Goal: Register for event/course

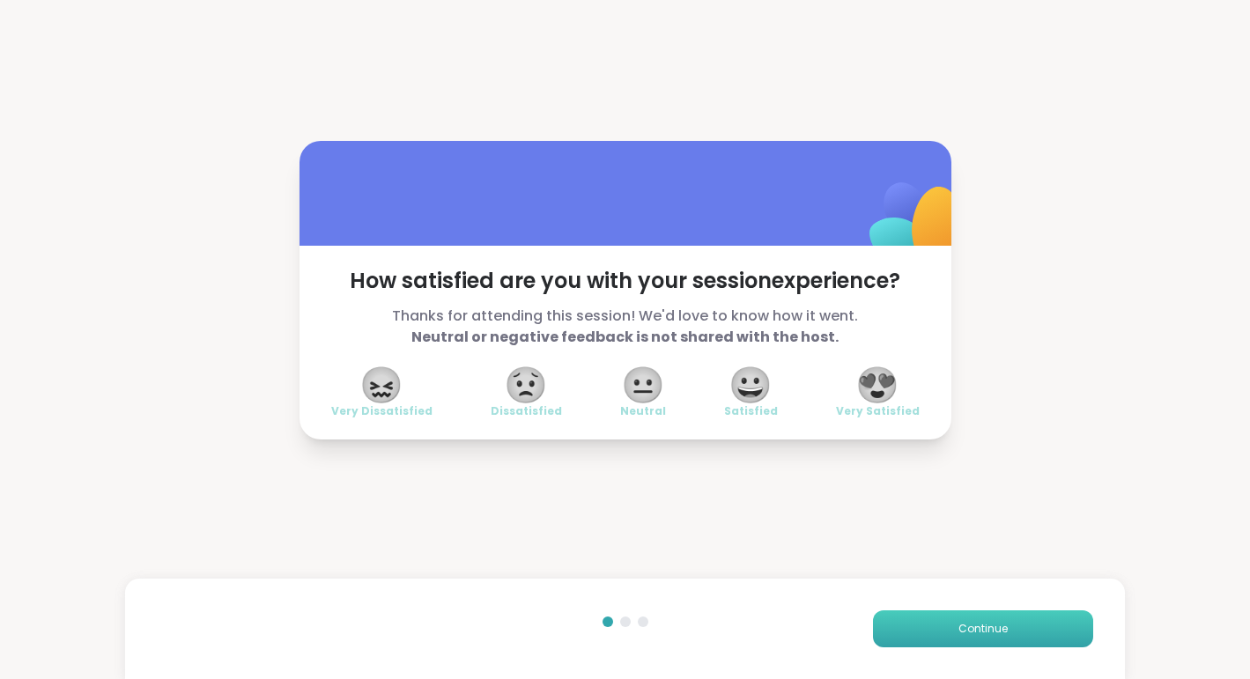
click at [986, 637] on button "Continue" at bounding box center [983, 629] width 220 height 37
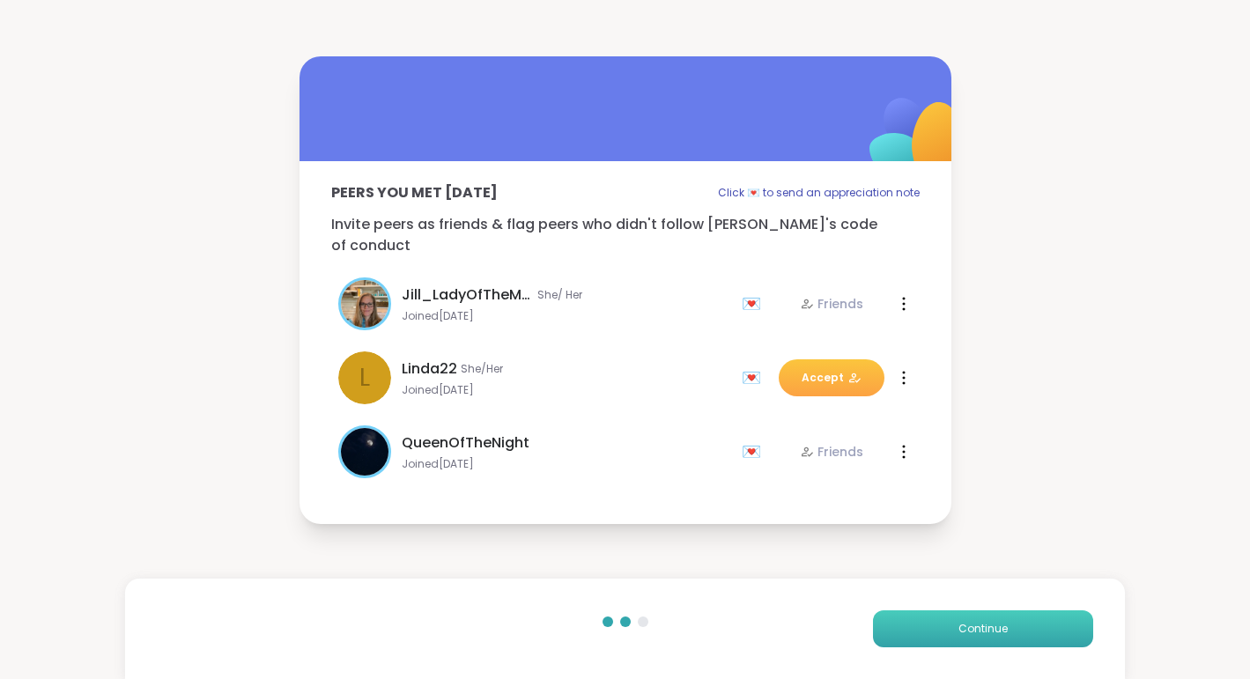
click at [986, 637] on button "Continue" at bounding box center [983, 629] width 220 height 37
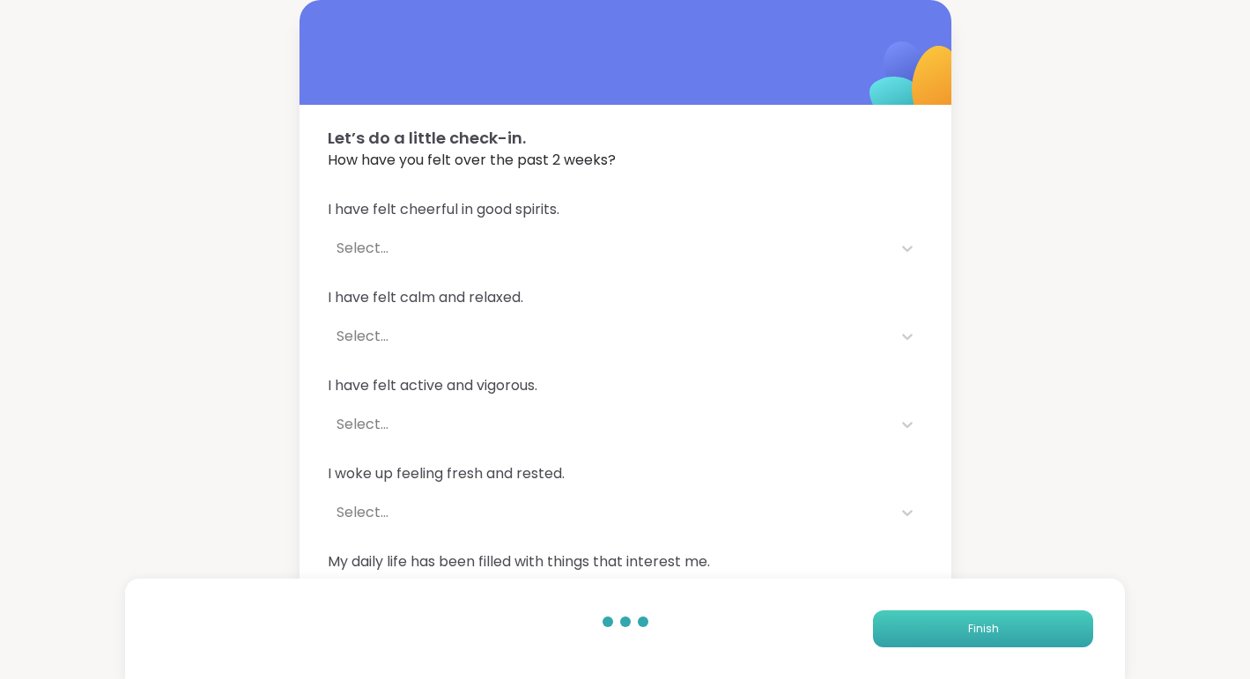
click at [986, 637] on button "Finish" at bounding box center [983, 629] width 220 height 37
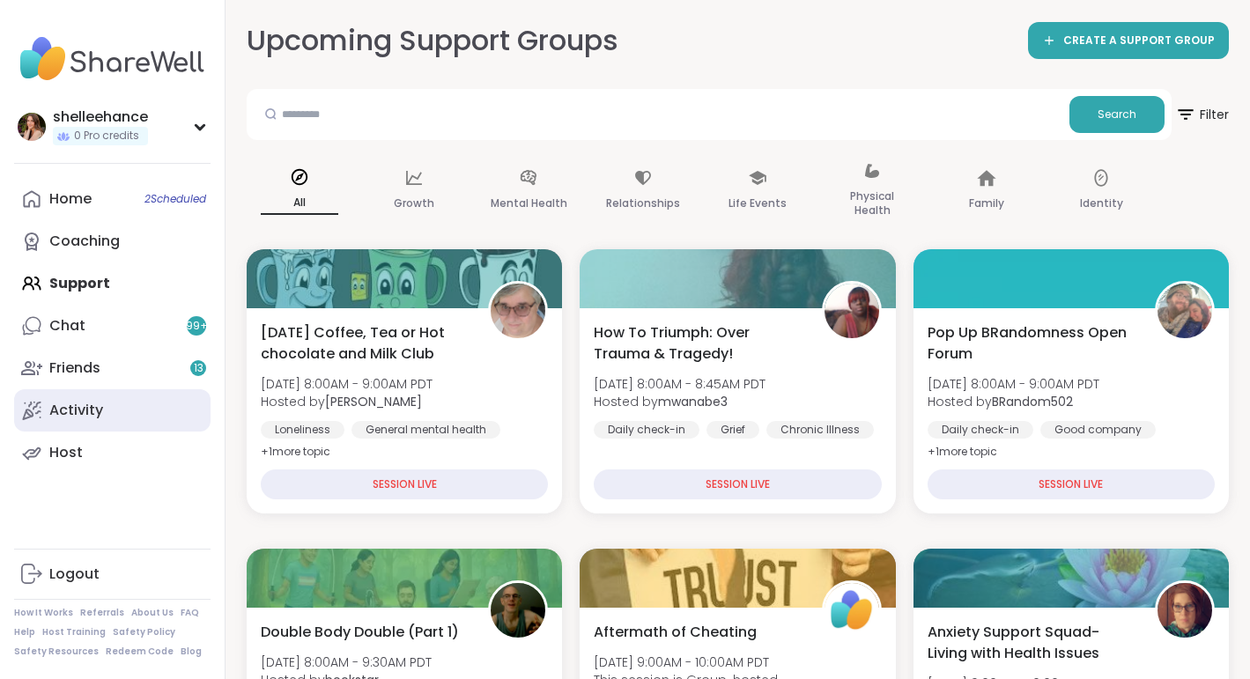
click at [153, 405] on link "Activity" at bounding box center [112, 410] width 196 height 42
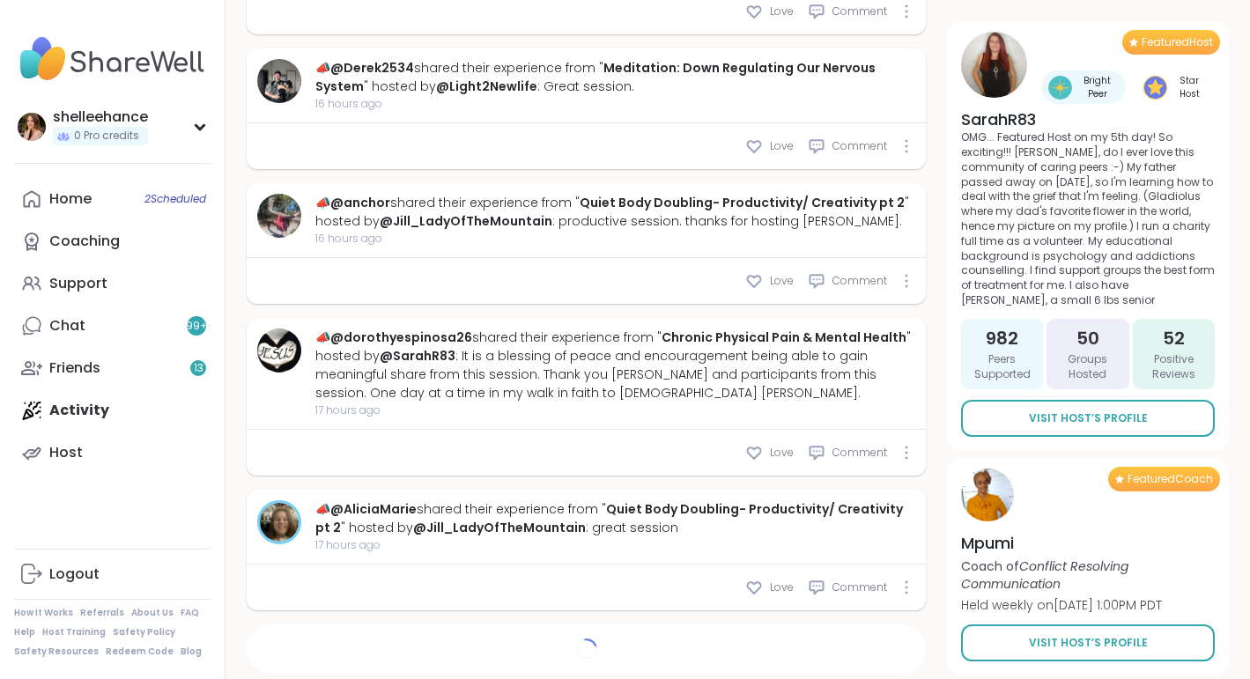
scroll to position [6266, 0]
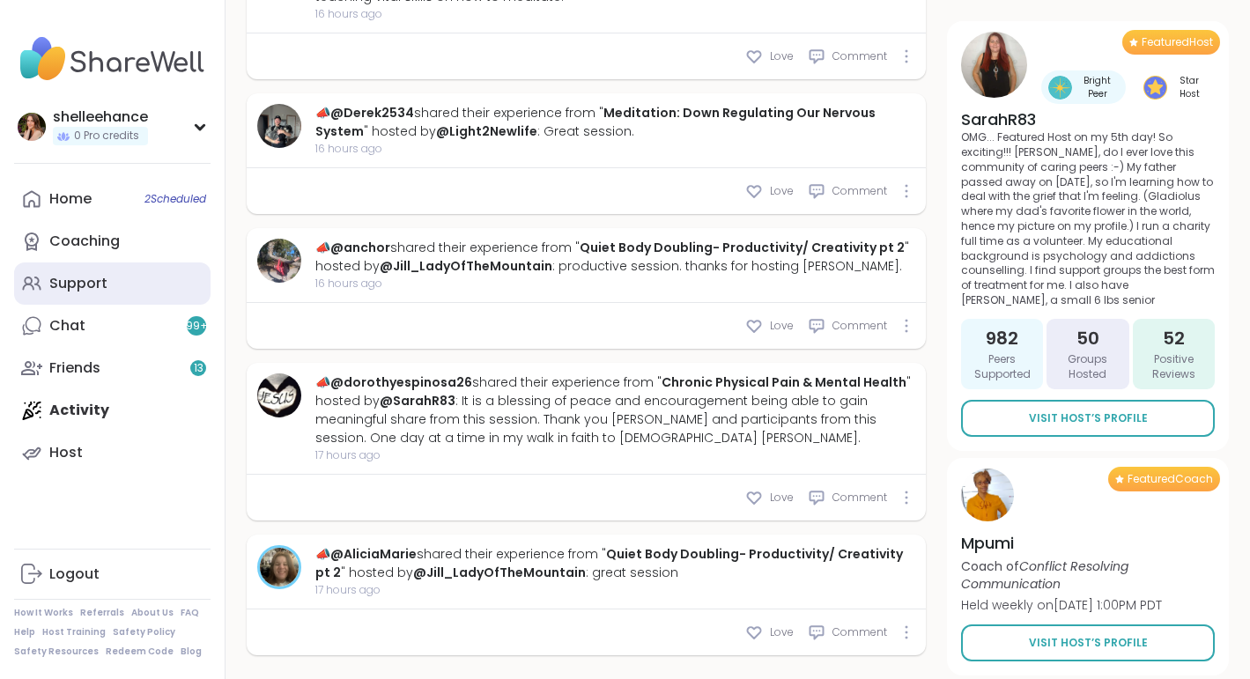
click at [164, 284] on link "Support" at bounding box center [112, 284] width 196 height 42
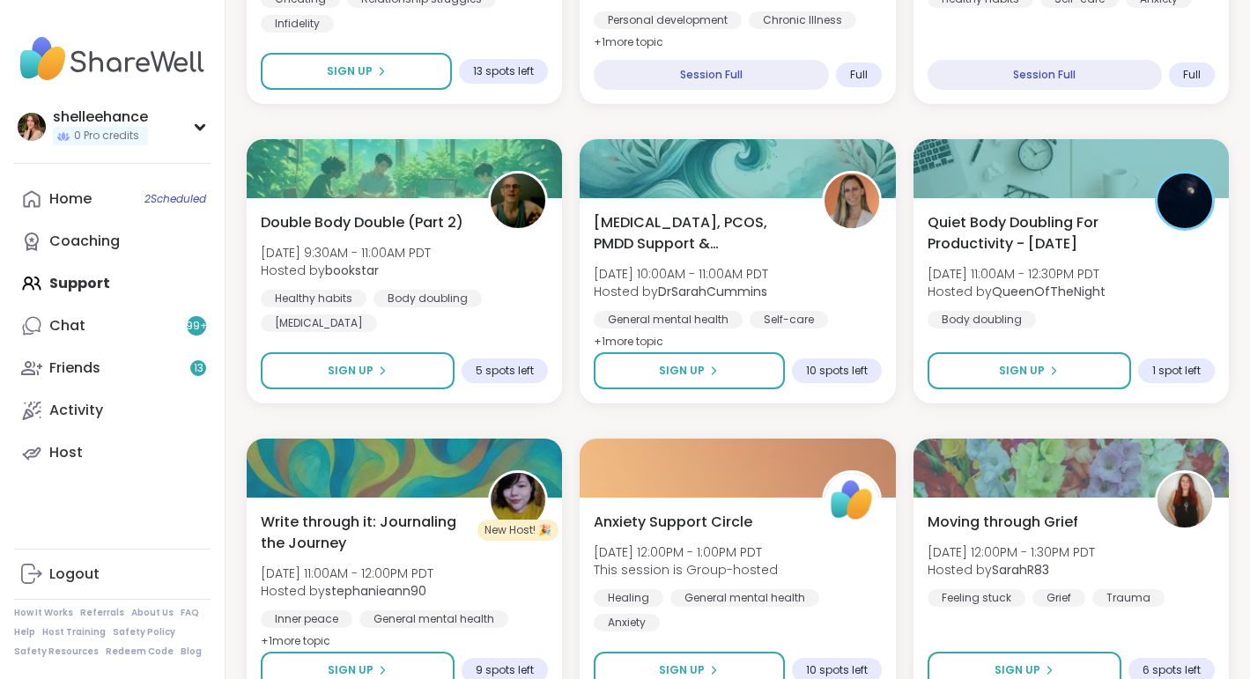
scroll to position [711, 0]
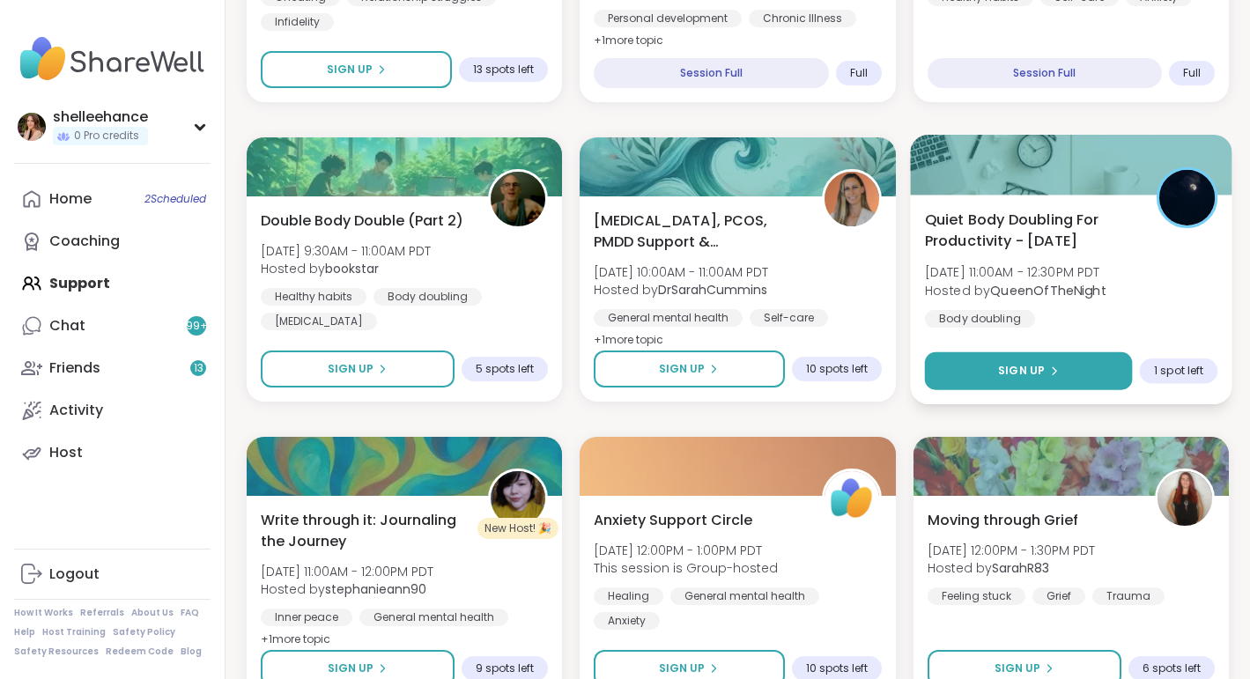
click at [974, 377] on button "Sign Up" at bounding box center [1028, 371] width 208 height 38
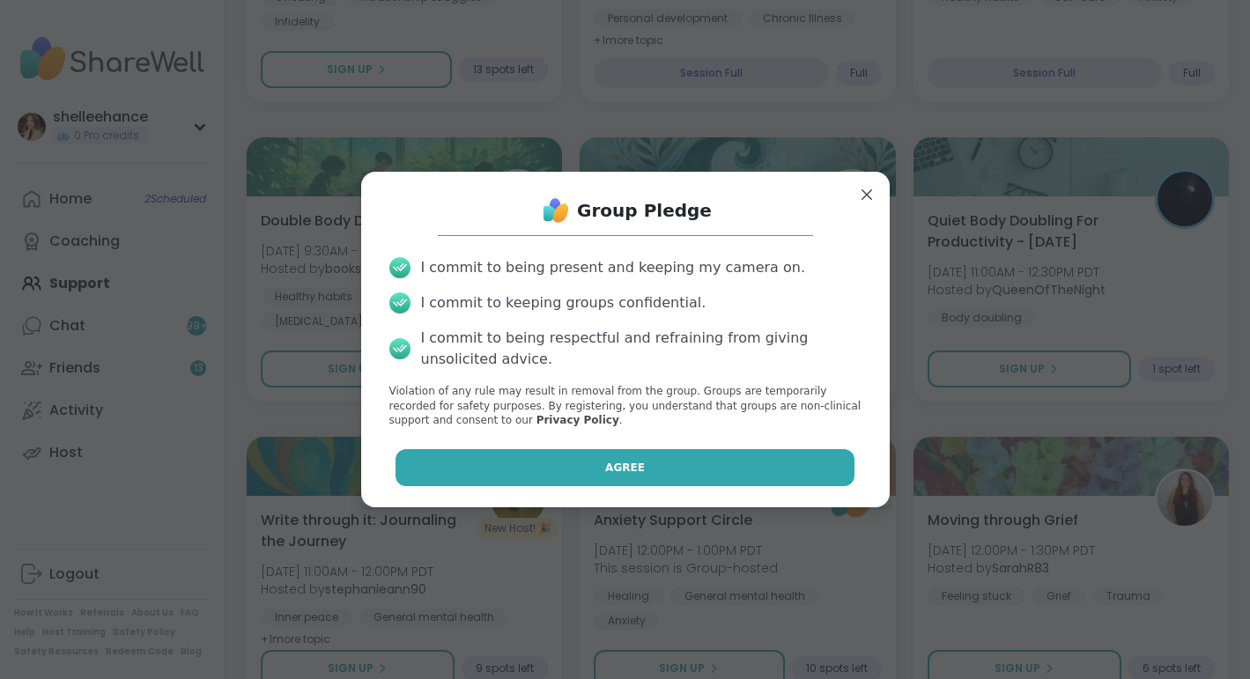
click at [573, 459] on button "Agree" at bounding box center [625, 467] width 459 height 37
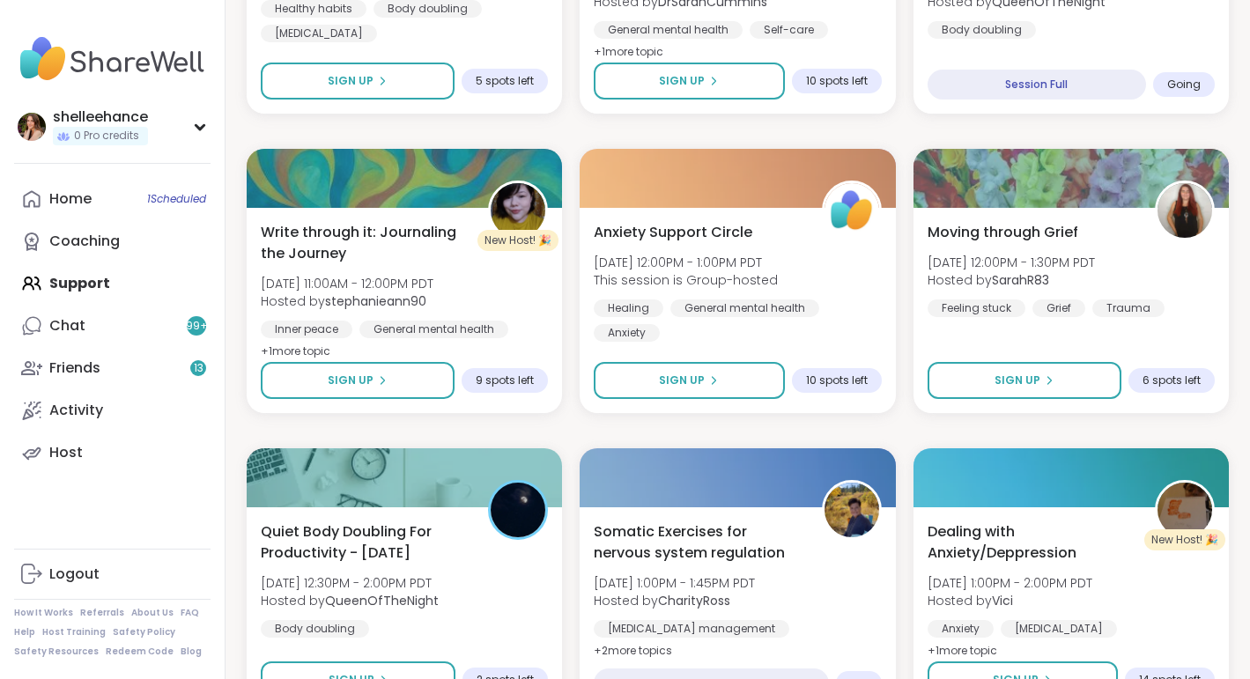
scroll to position [1277, 0]
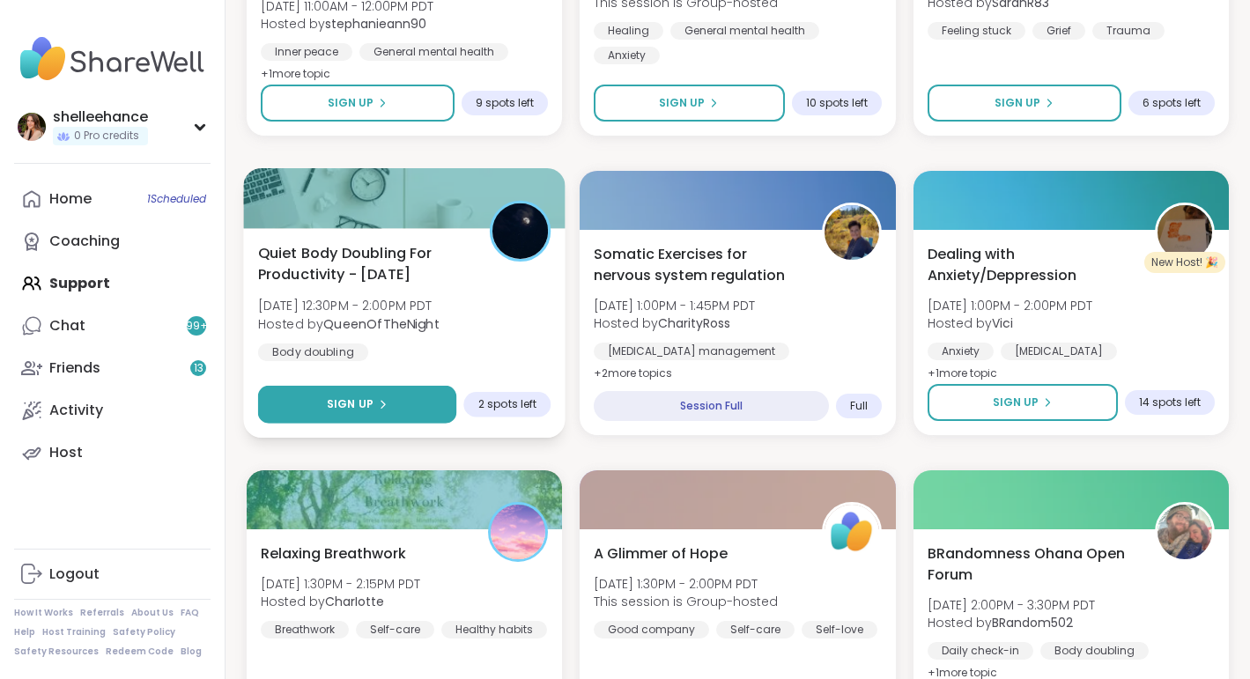
click at [307, 413] on button "Sign Up" at bounding box center [357, 405] width 199 height 38
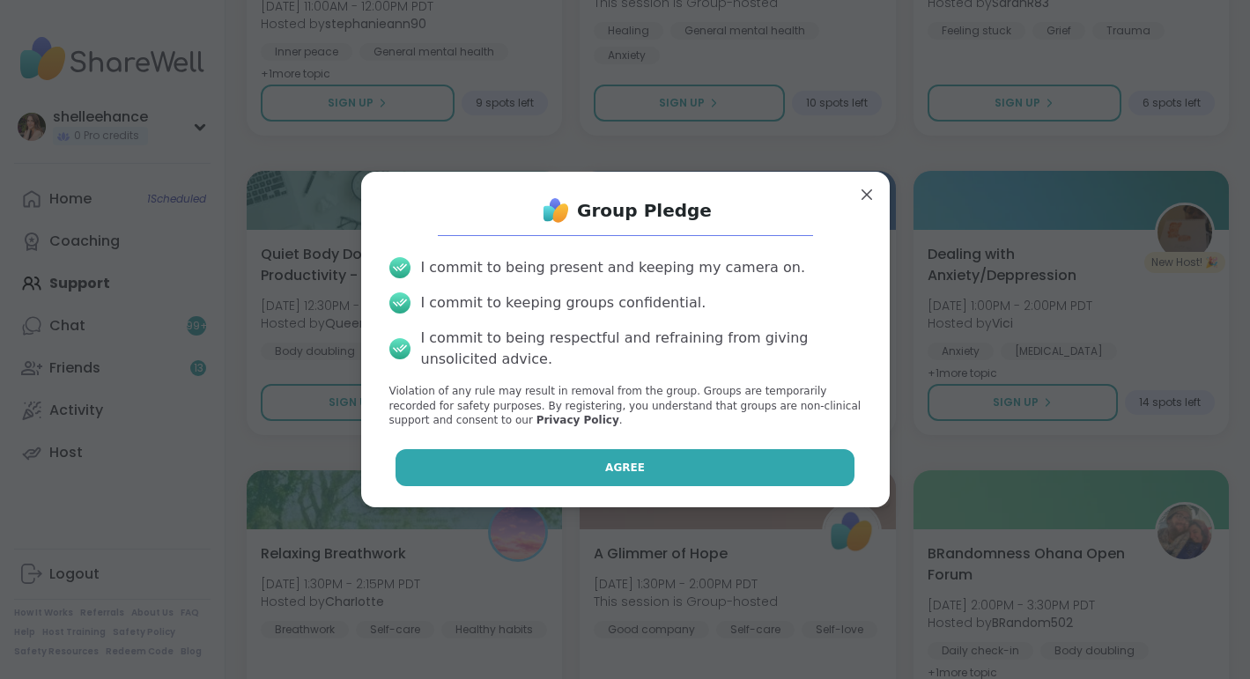
click at [514, 469] on button "Agree" at bounding box center [625, 467] width 459 height 37
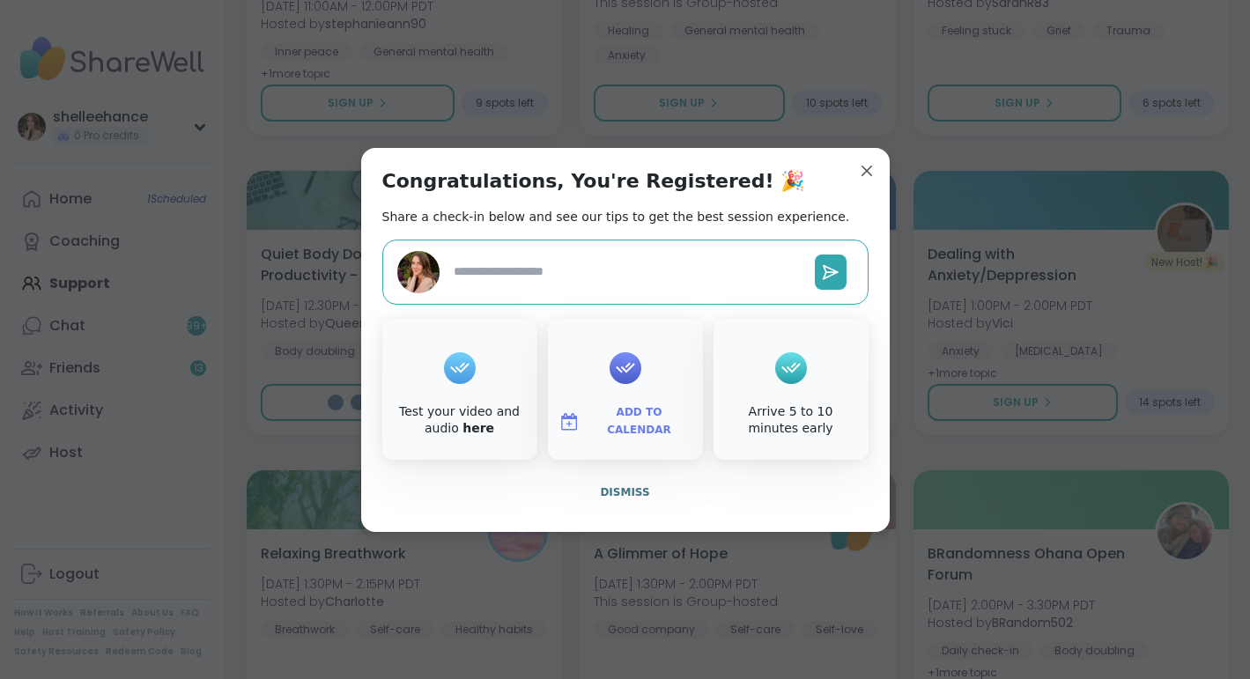
type textarea "*"
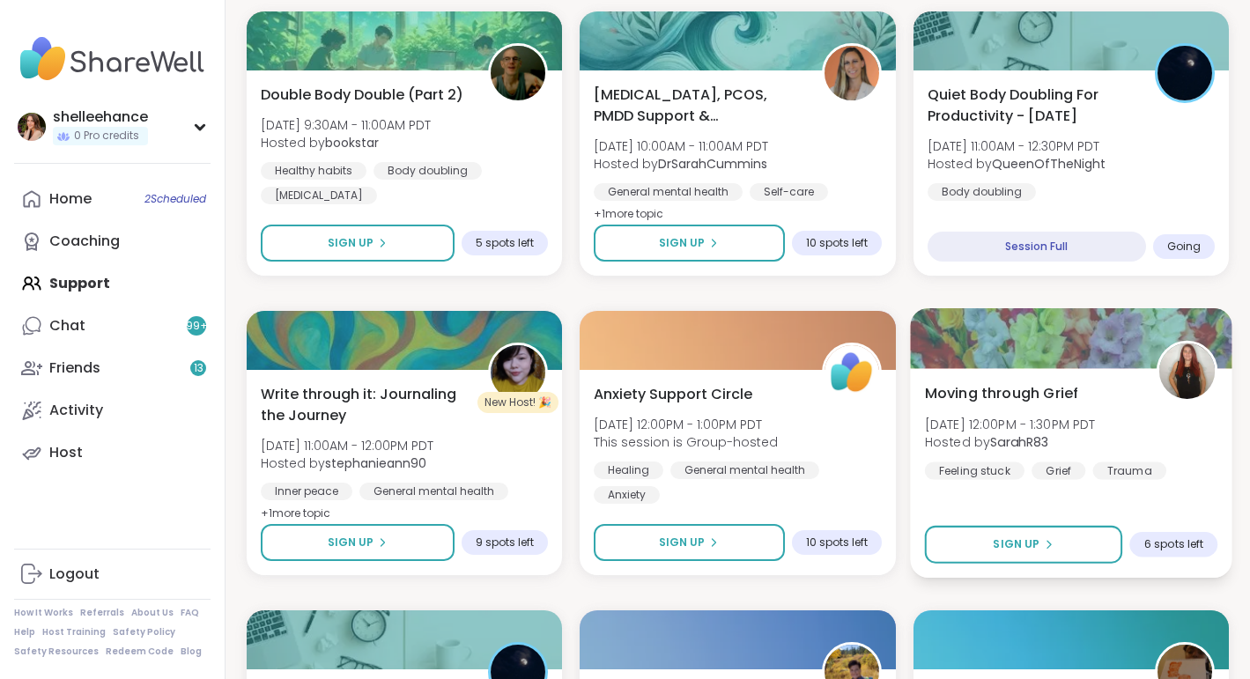
scroll to position [808, 0]
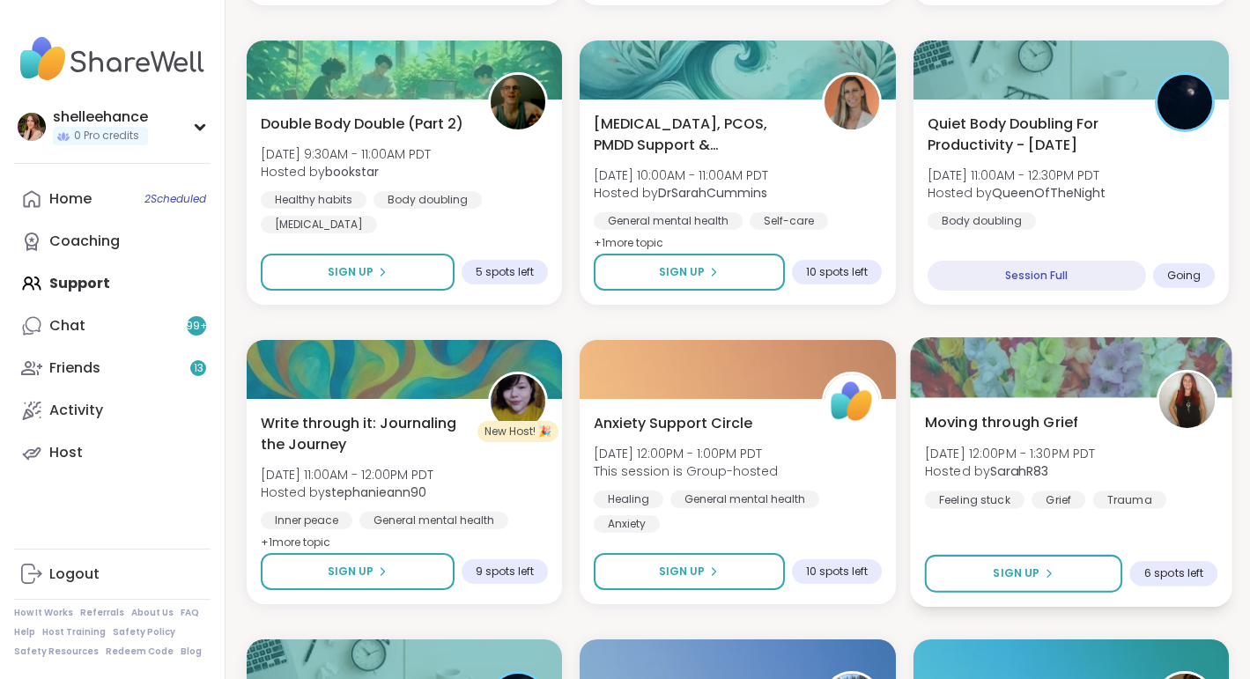
click at [1144, 211] on div "Quiet Body Doubling For Productivity - [DATE] [DATE] 11:00AM - 12:30PM PDT Host…" at bounding box center [1071, 172] width 287 height 116
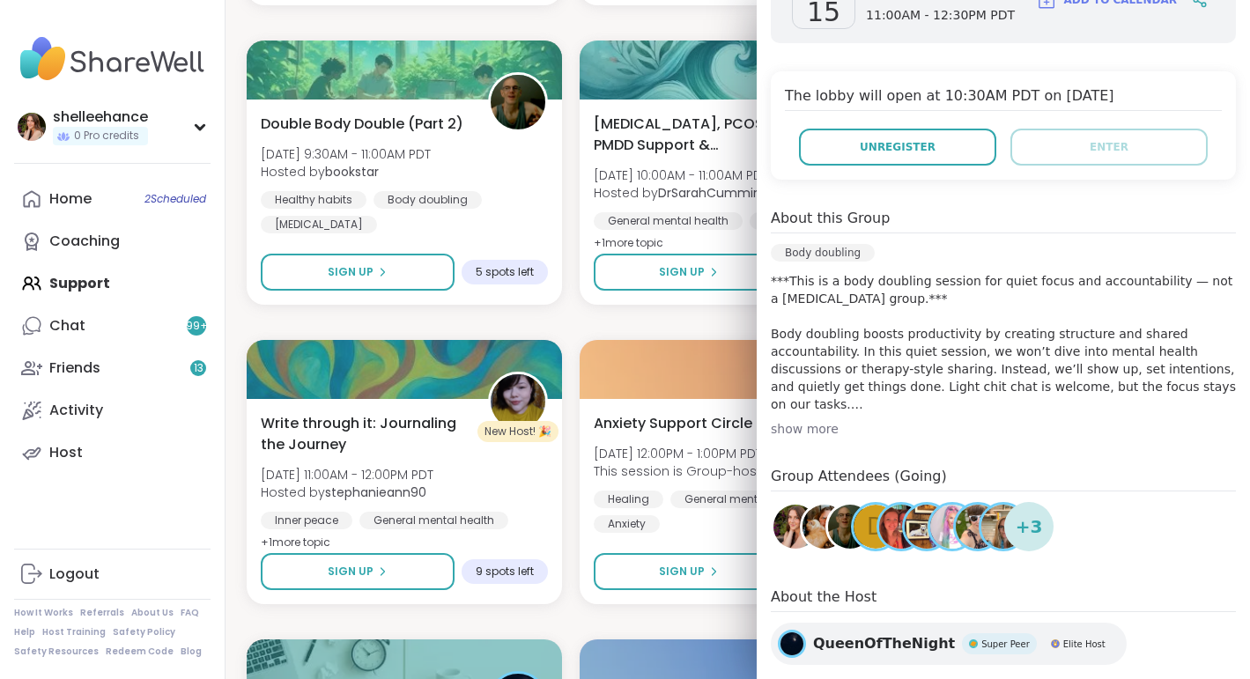
scroll to position [367, 0]
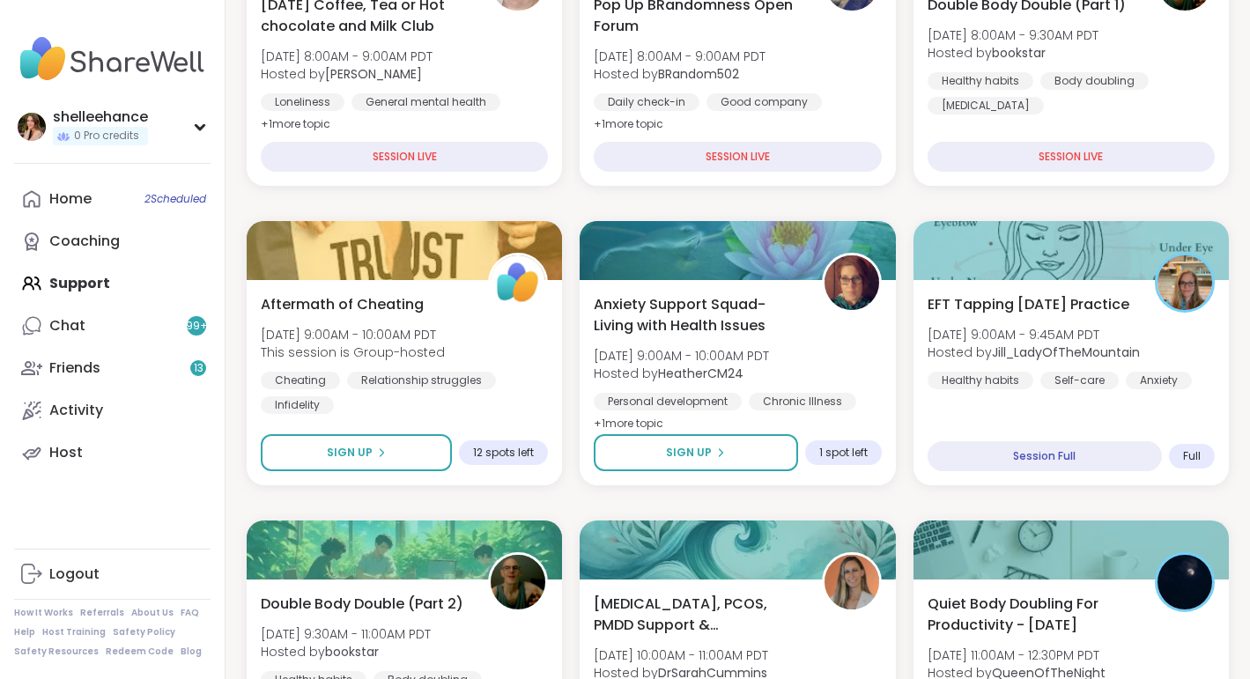
scroll to position [0, 0]
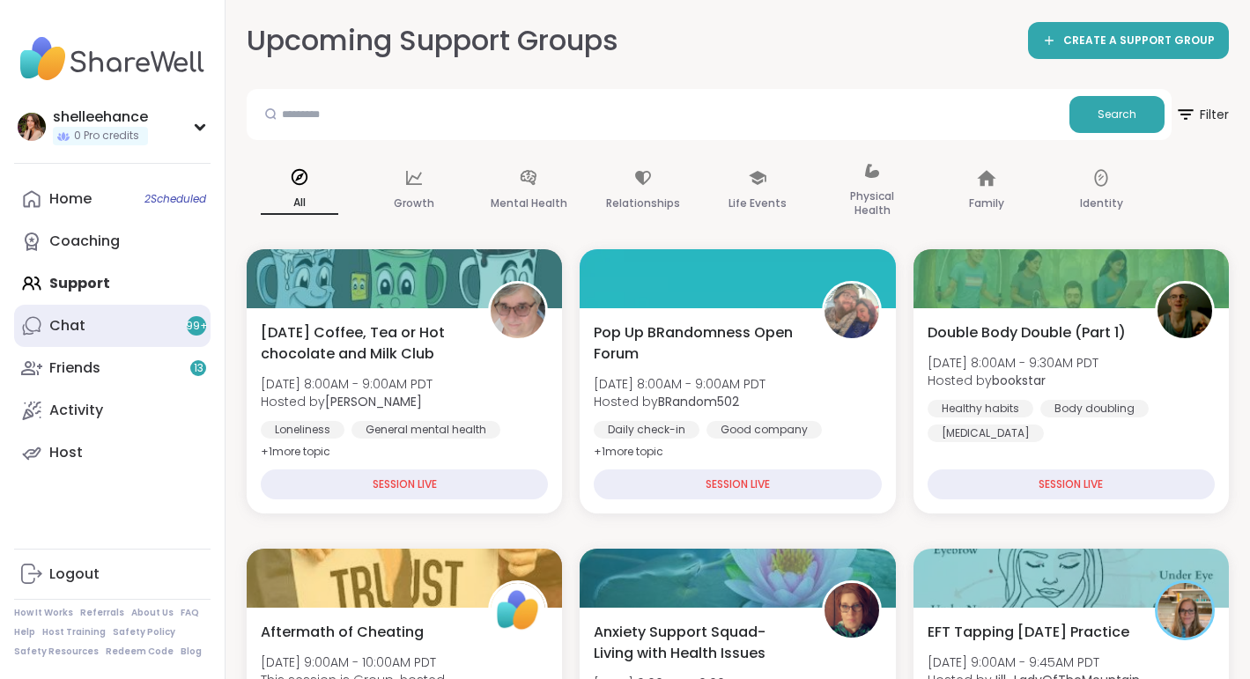
click at [152, 316] on link "Chat 99 +" at bounding box center [112, 326] width 196 height 42
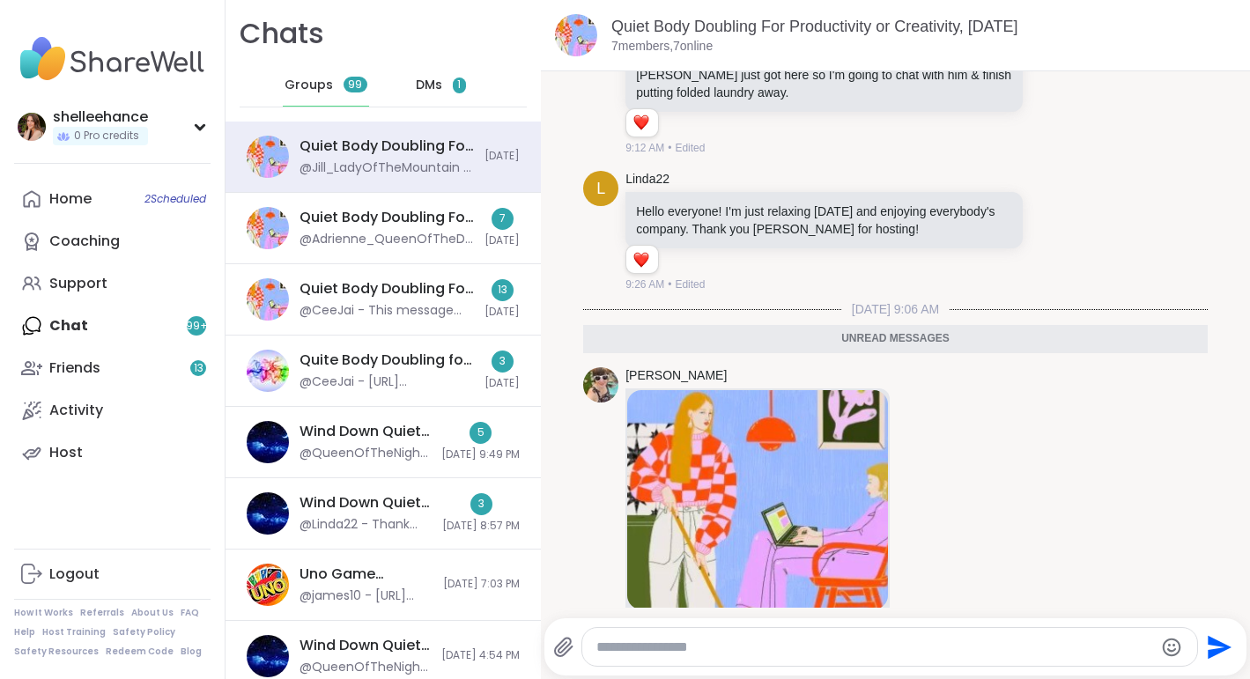
scroll to position [557, 0]
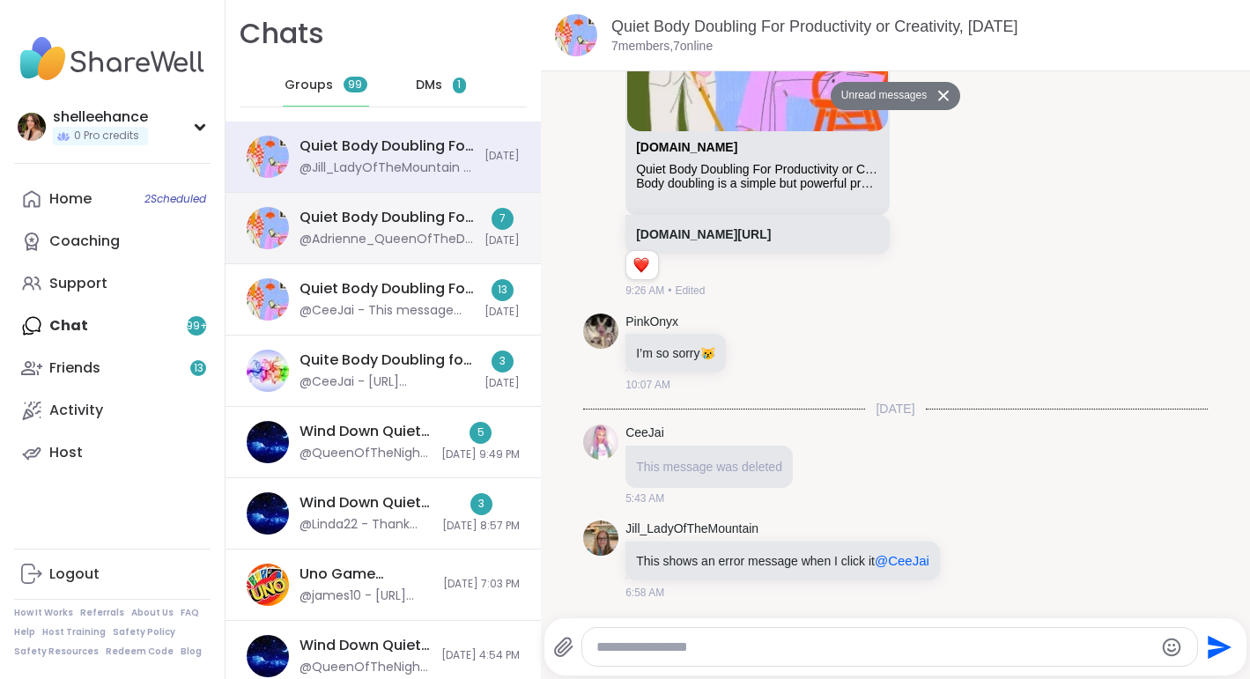
click at [402, 235] on div "@Adrienne_QueenOfTheDawn - Hey CeeJai it looks like theres 3 body doubling sess…" at bounding box center [387, 240] width 174 height 18
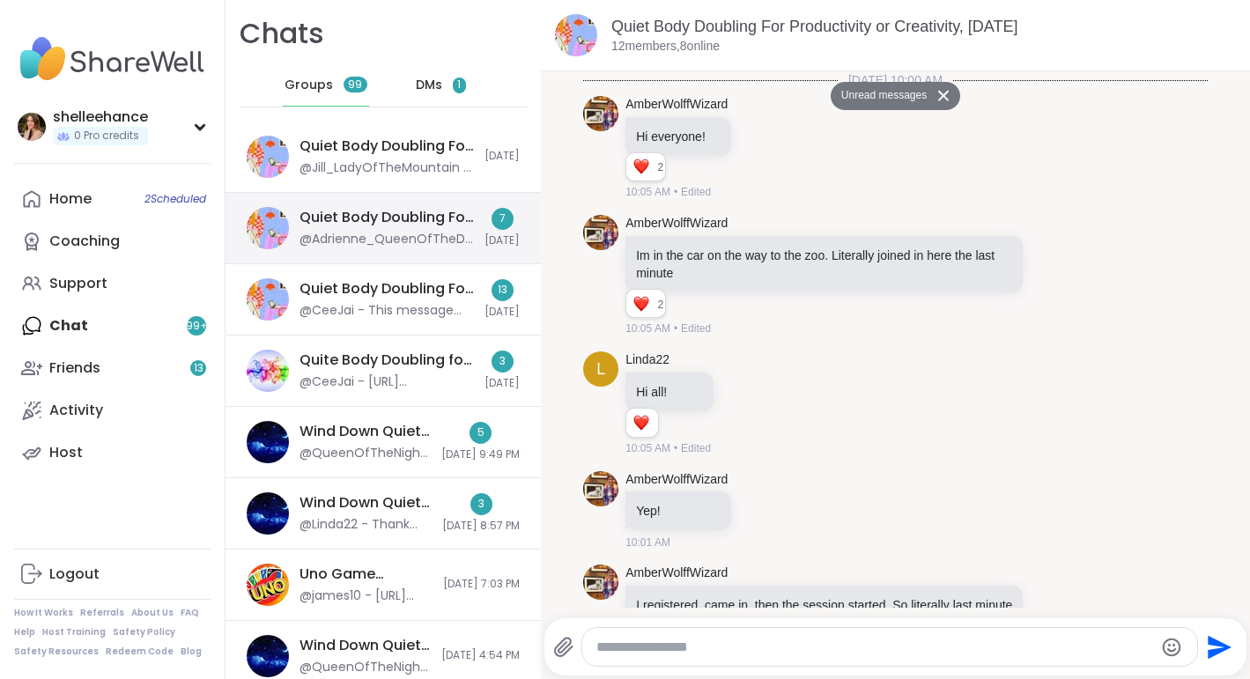
scroll to position [1126, 0]
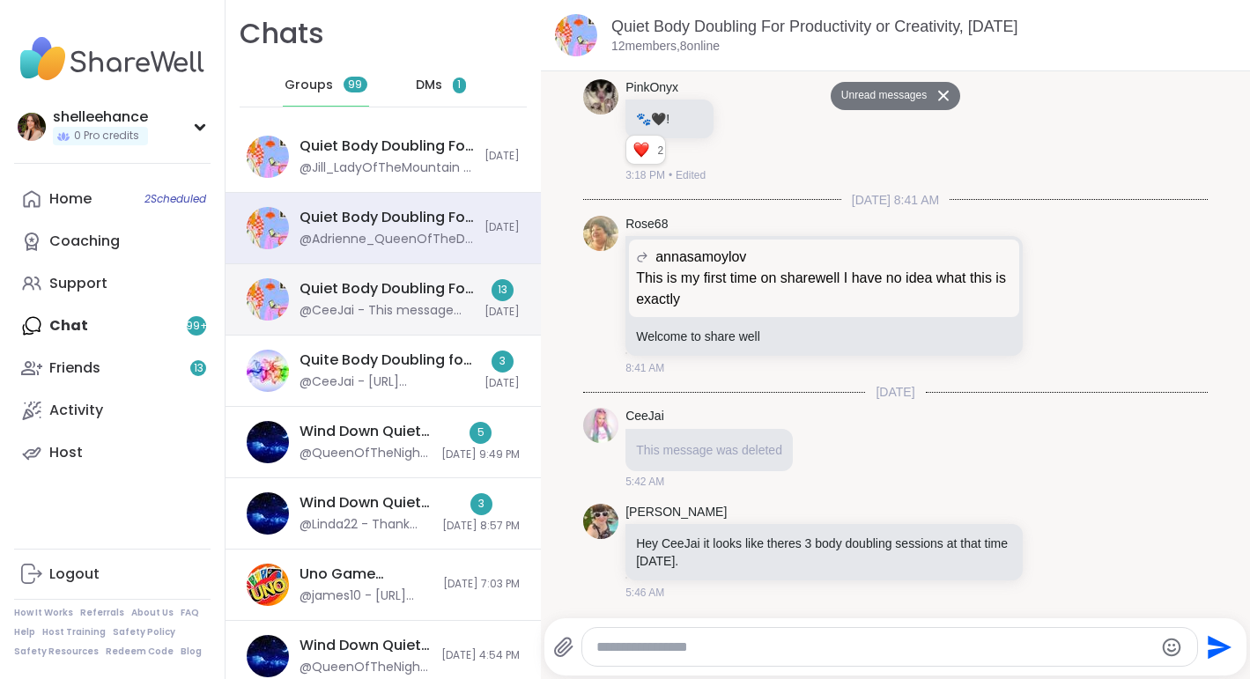
click at [380, 303] on div "@CeeJai - This message was deleted." at bounding box center [387, 311] width 174 height 18
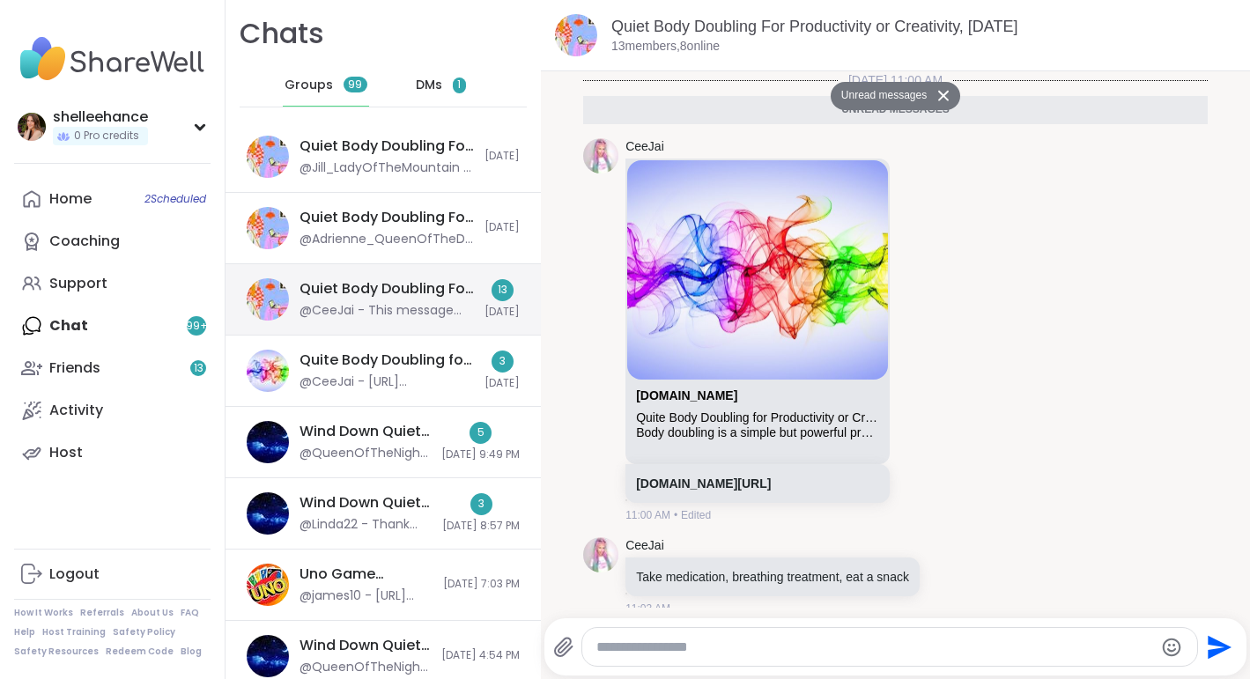
scroll to position [1688, 0]
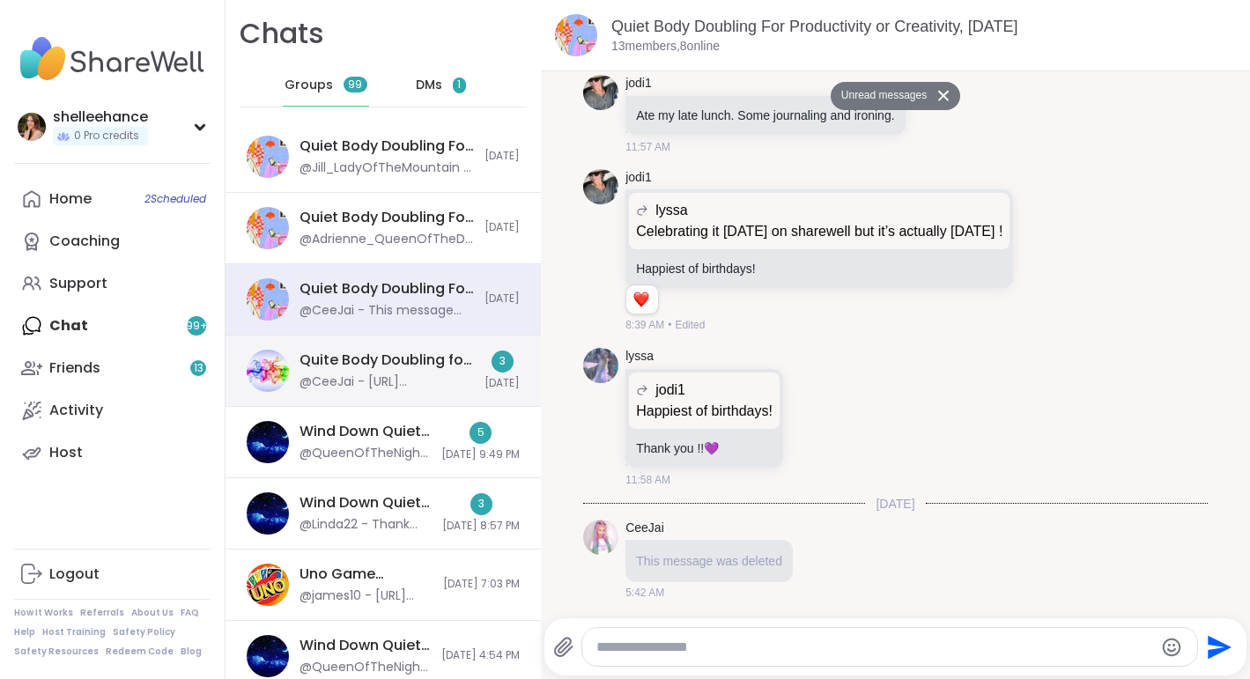
click at [390, 349] on div "Quite Body Doubling for Productivity or Creativity, [DATE] @CeeJai - [URL][DOMA…" at bounding box center [383, 371] width 315 height 71
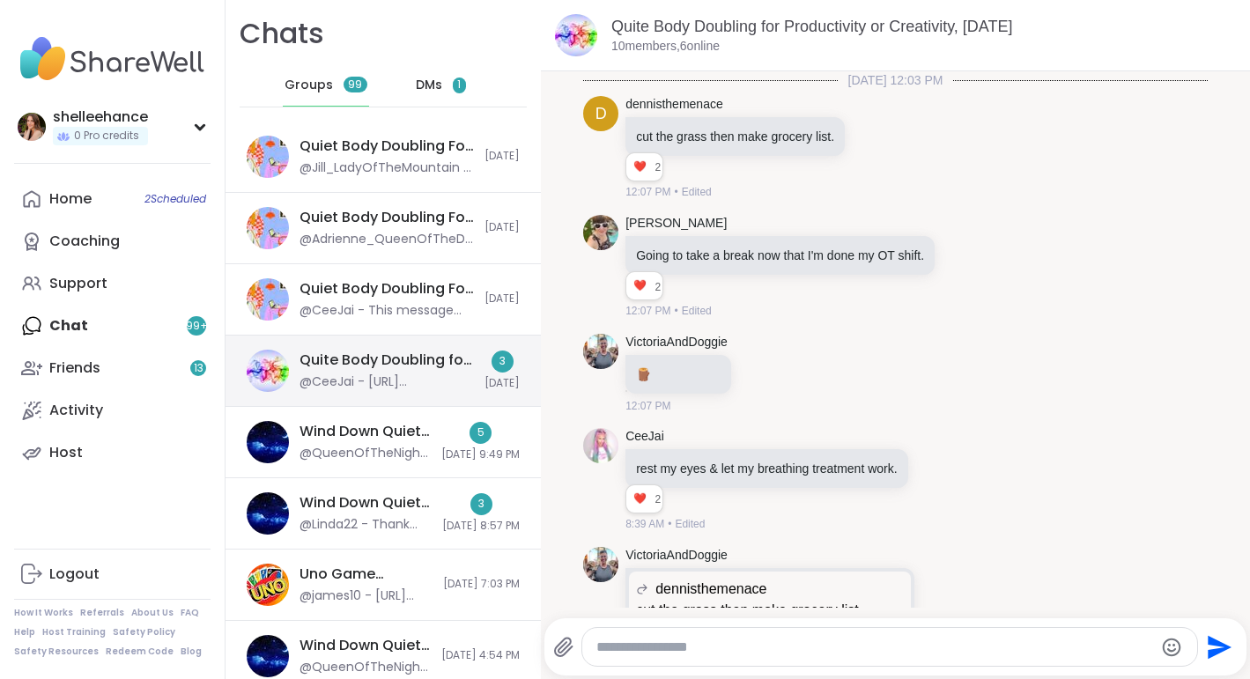
scroll to position [2686, 0]
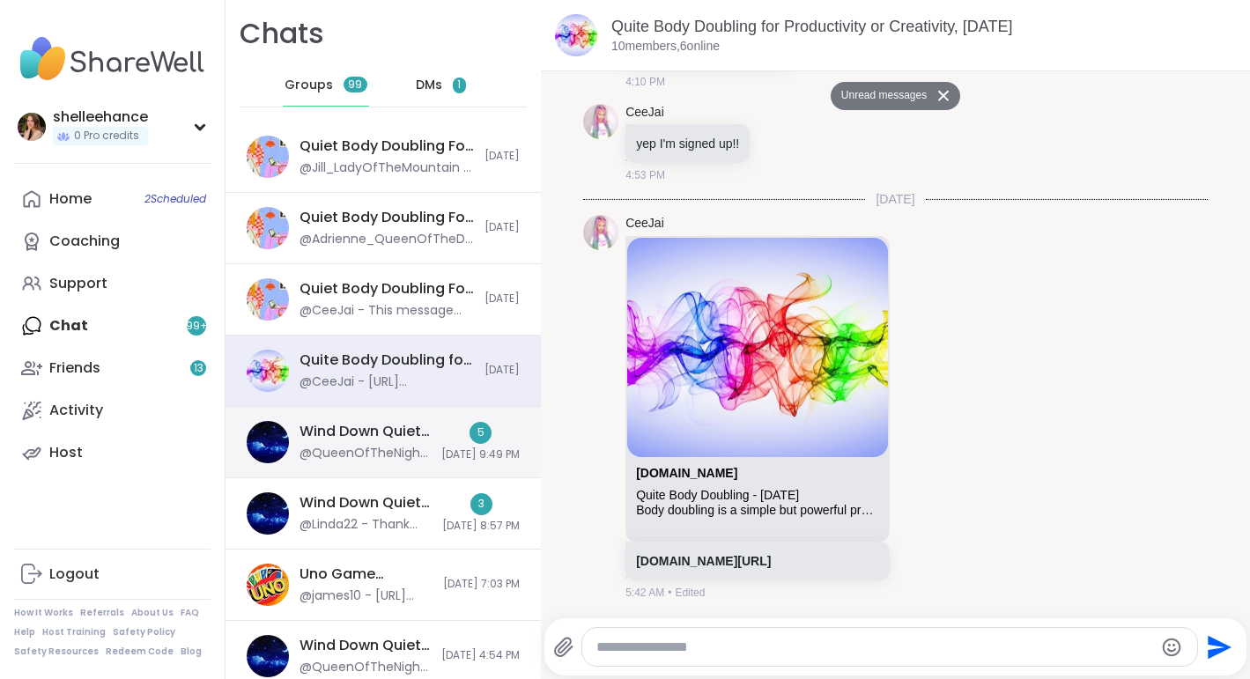
click at [397, 416] on div "Wind Down Quiet Body Doubling - [DATE] @QueenOfTheNight - But sleep is wonderfu…" at bounding box center [383, 442] width 315 height 71
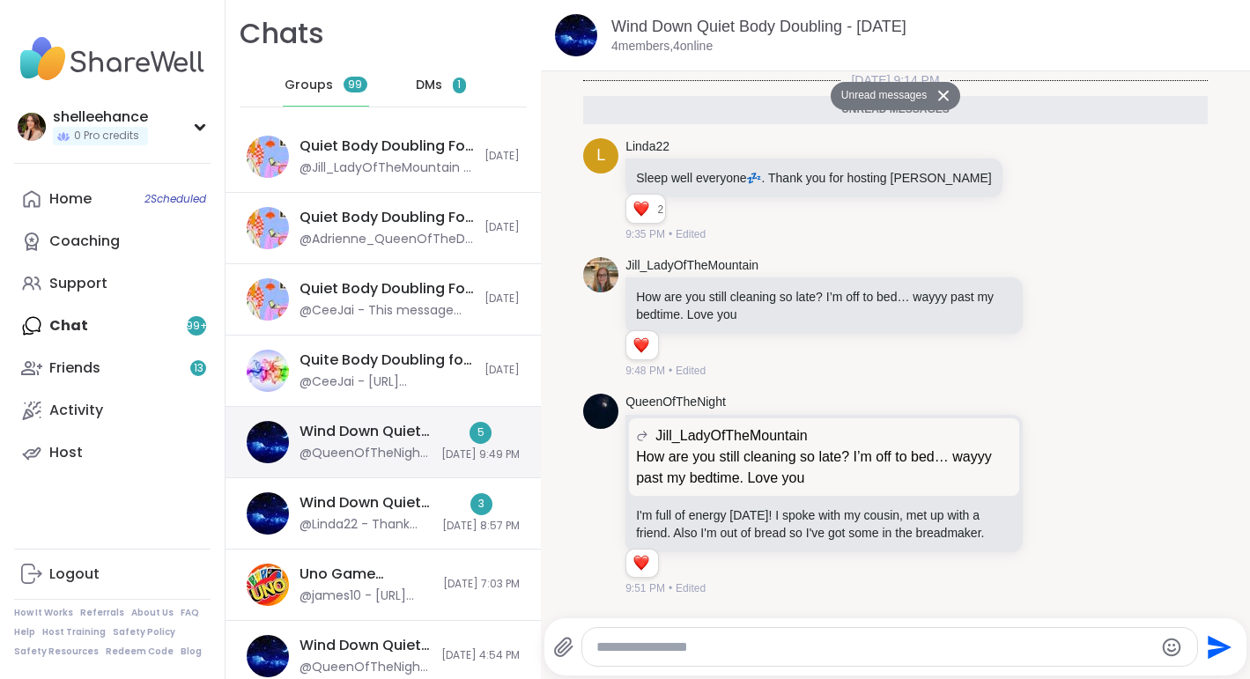
scroll to position [252, 0]
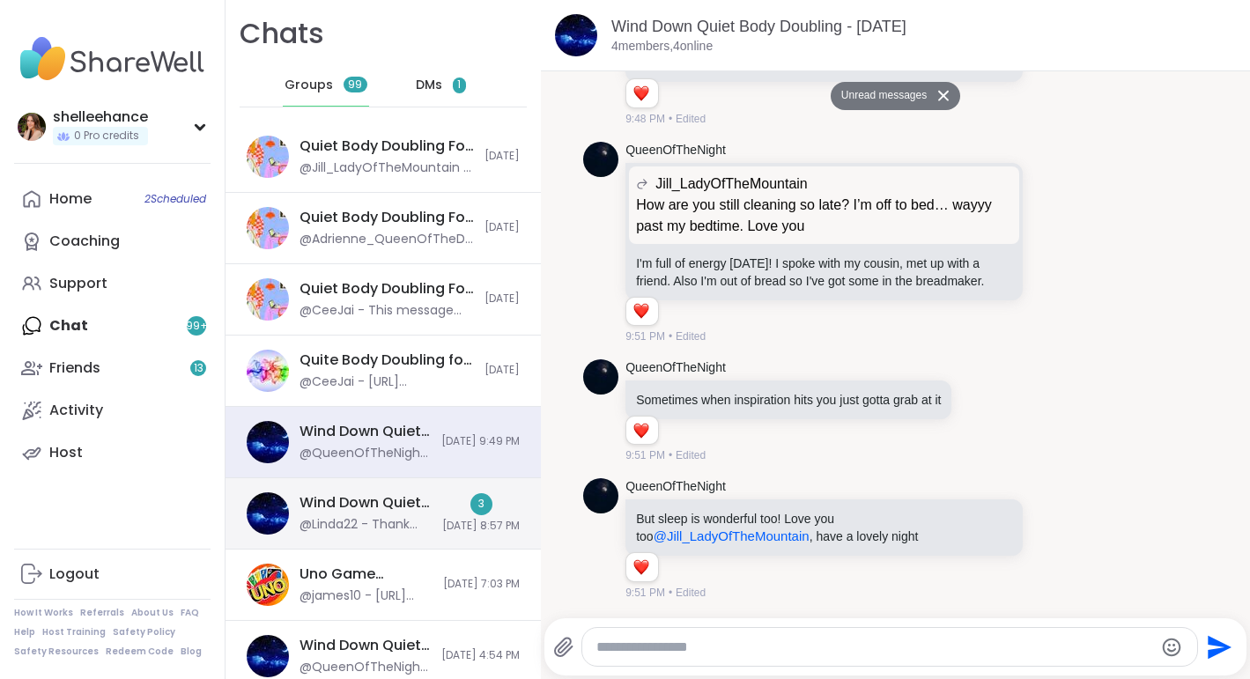
click at [405, 505] on div "Wind Down Quiet Body Doubling - [DATE]" at bounding box center [366, 502] width 132 height 19
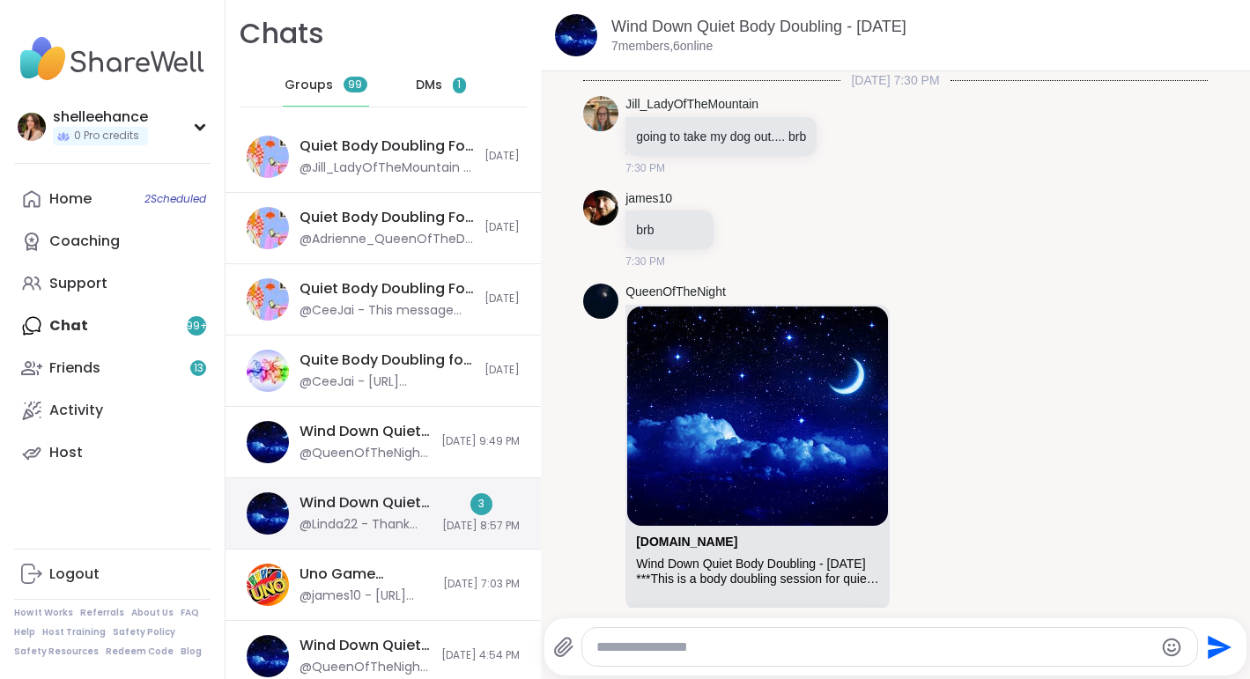
scroll to position [2341, 0]
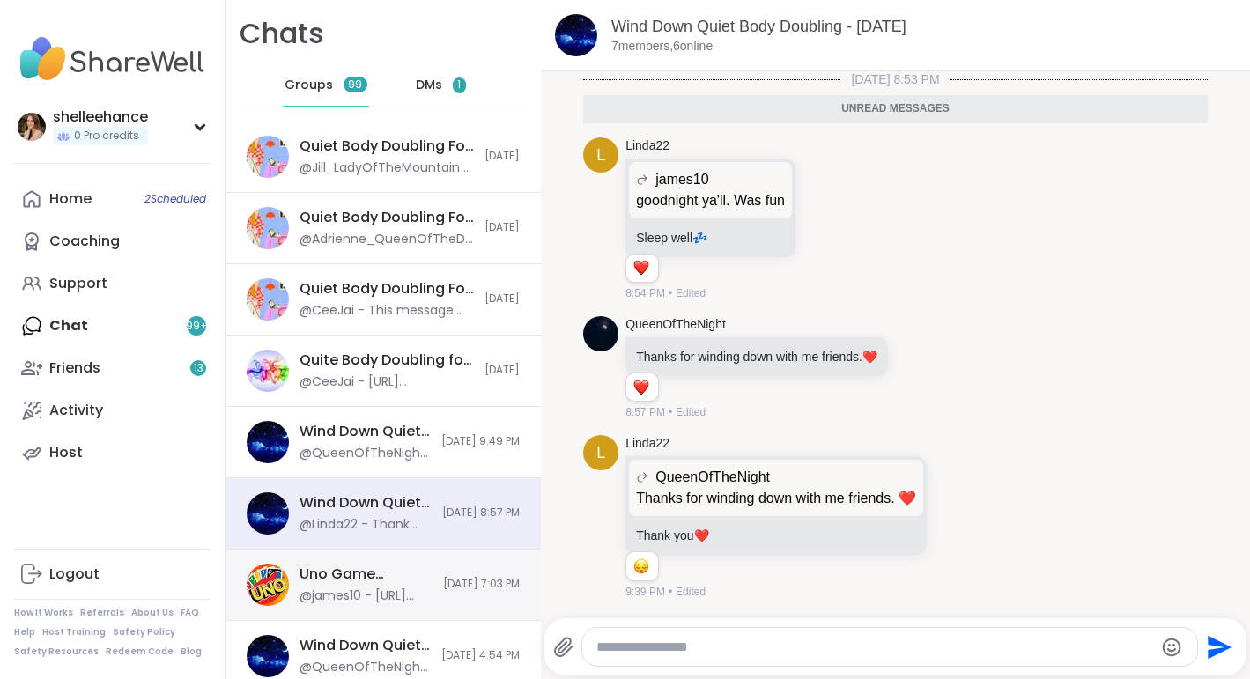
click at [400, 573] on div "Uno Game Session, [DATE]" at bounding box center [366, 574] width 133 height 19
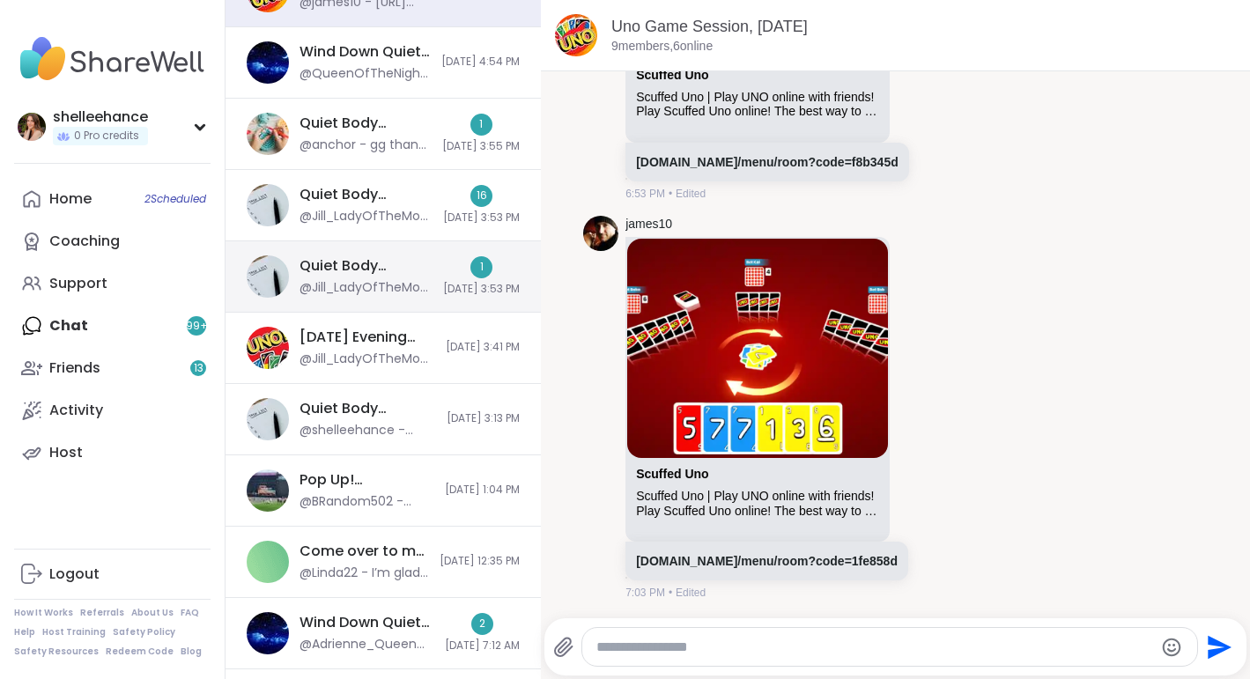
scroll to position [604, 0]
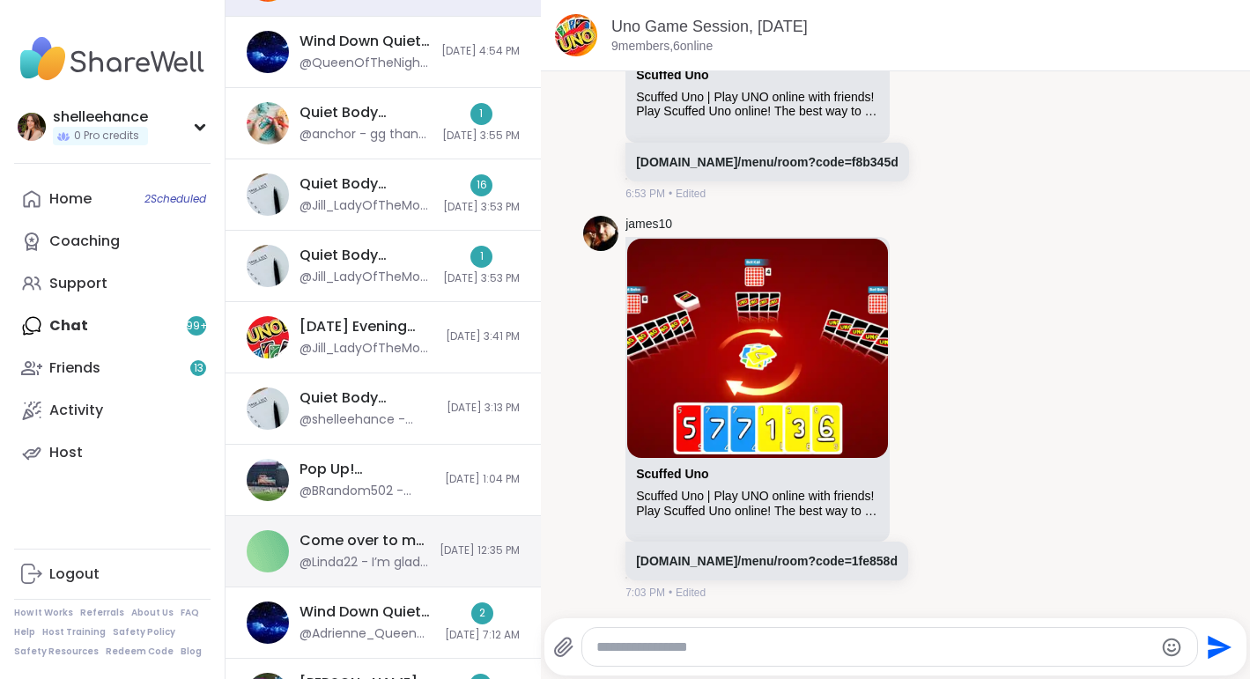
click at [404, 566] on div "@Linda22 - I’m glad you’re okay. I will see you in another session. 😀" at bounding box center [365, 563] width 130 height 18
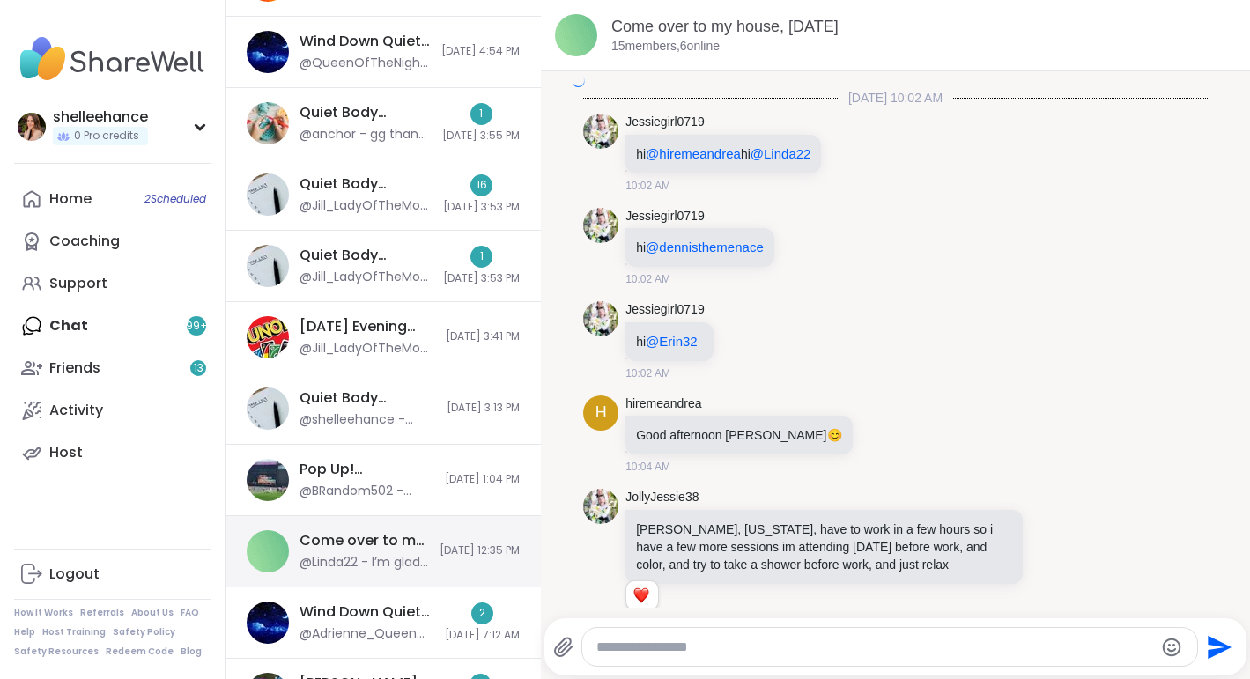
scroll to position [4030, 0]
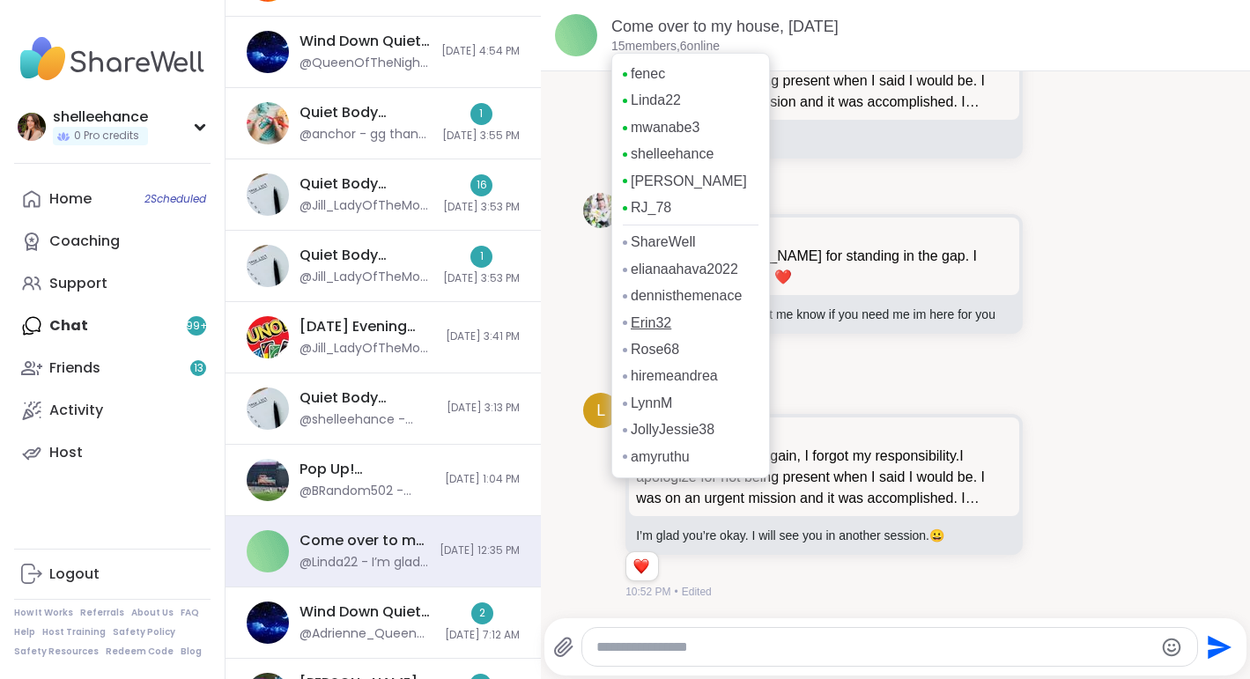
click at [651, 333] on link "Erin32" at bounding box center [651, 323] width 41 height 19
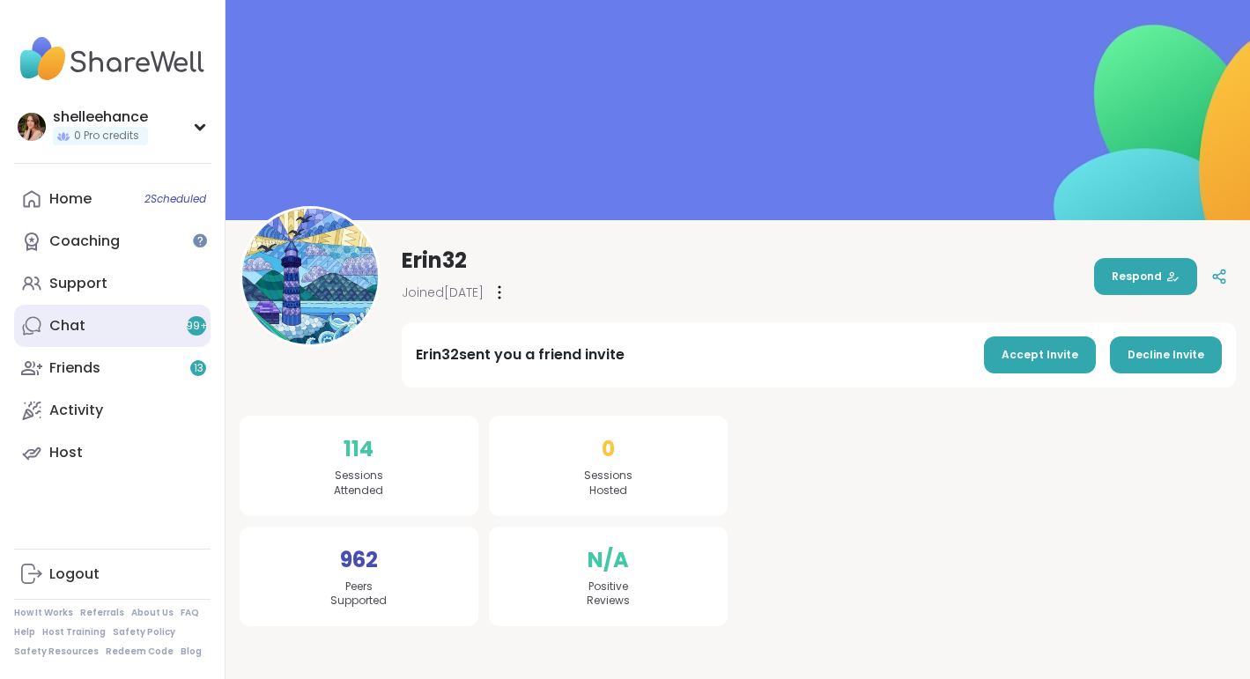
click at [132, 323] on link "Chat 99 +" at bounding box center [112, 326] width 196 height 42
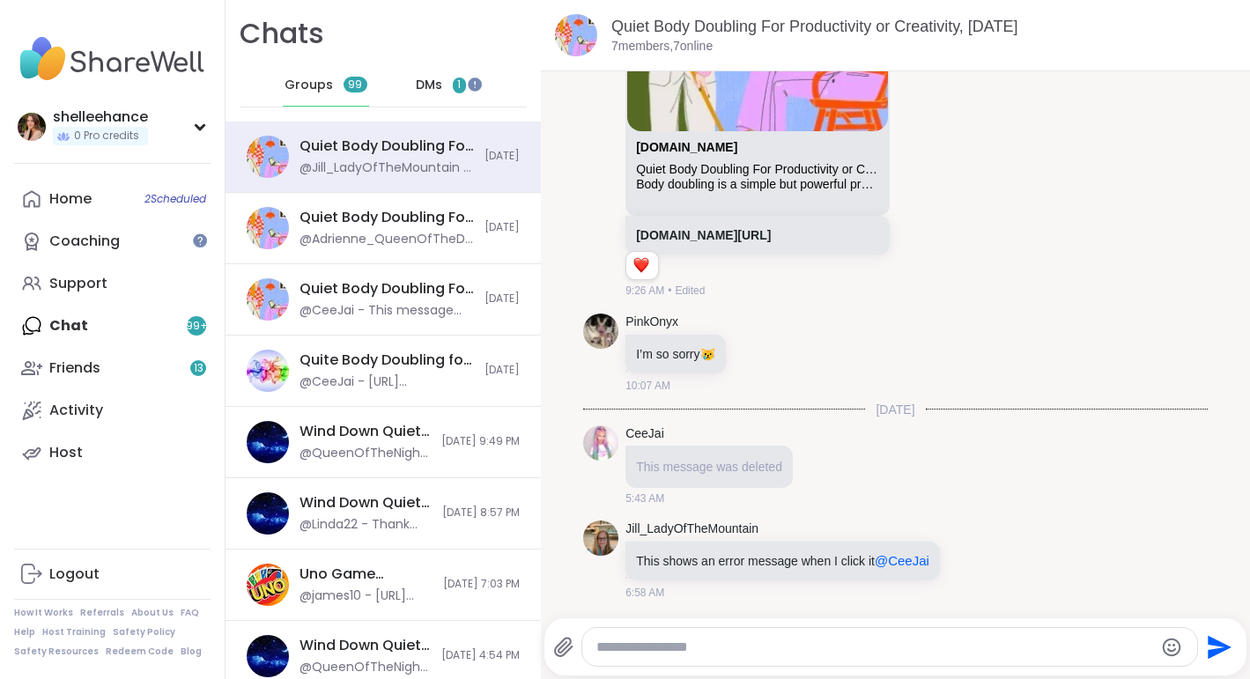
click at [422, 78] on span "DMs" at bounding box center [429, 86] width 26 height 18
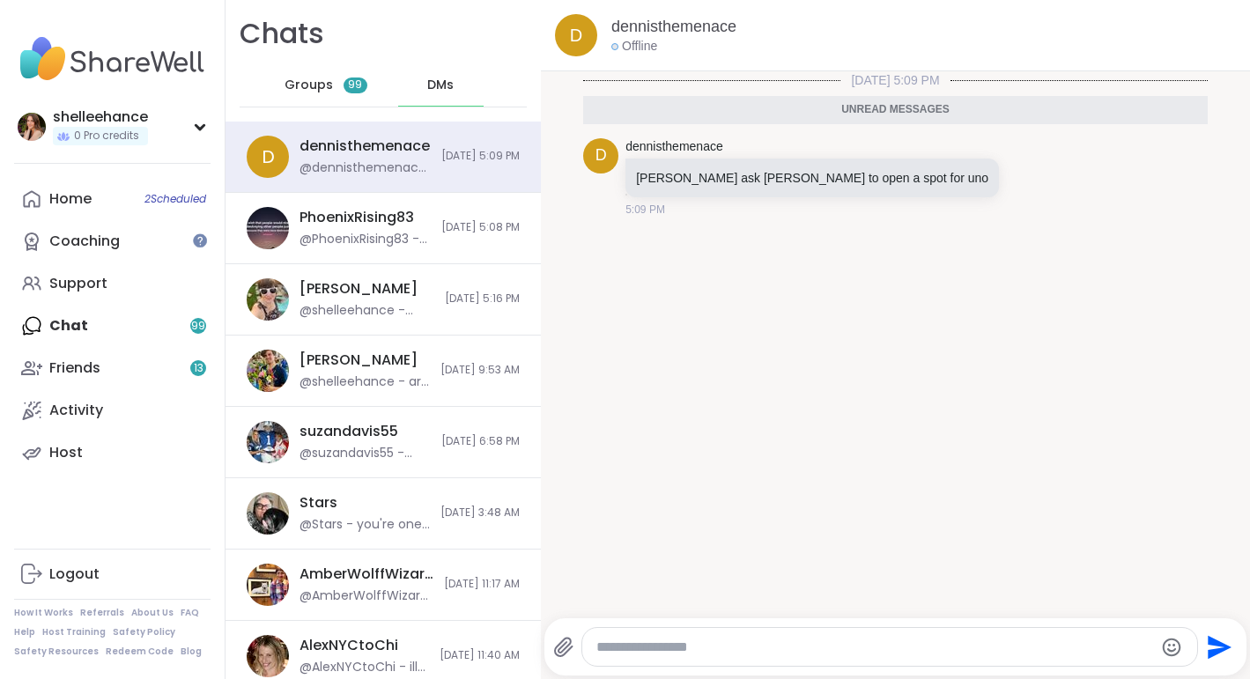
click at [334, 85] on div "Groups 99" at bounding box center [326, 85] width 86 height 42
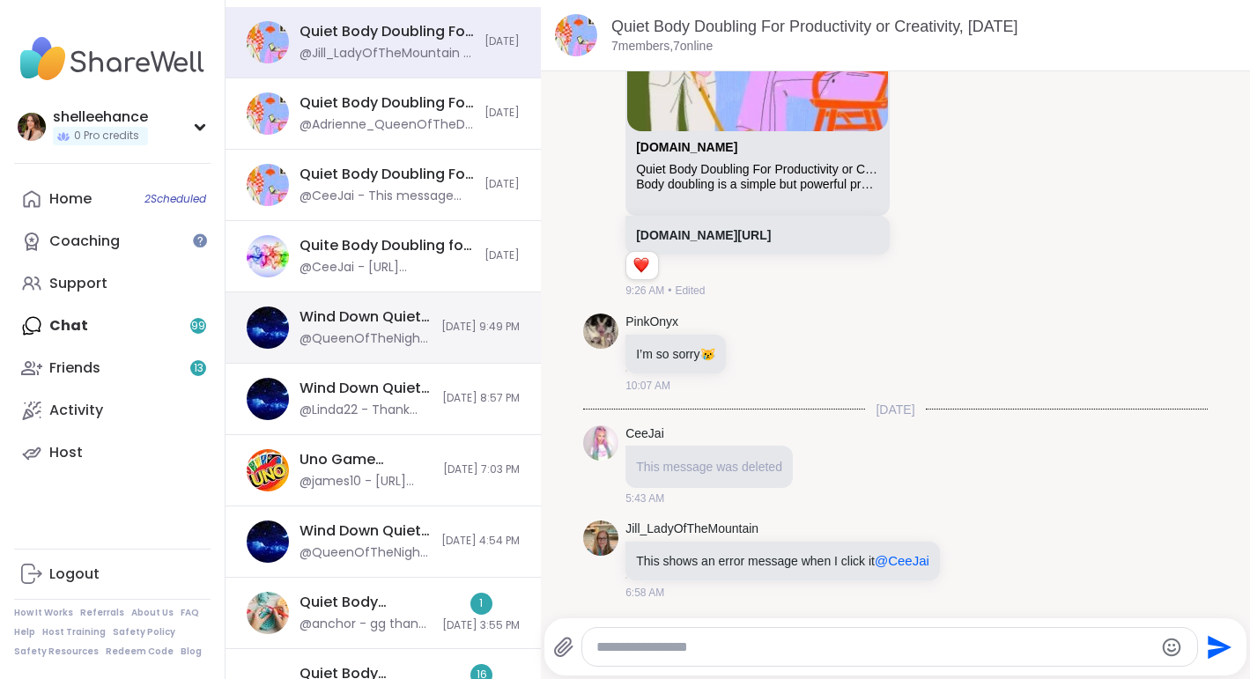
scroll to position [134, 0]
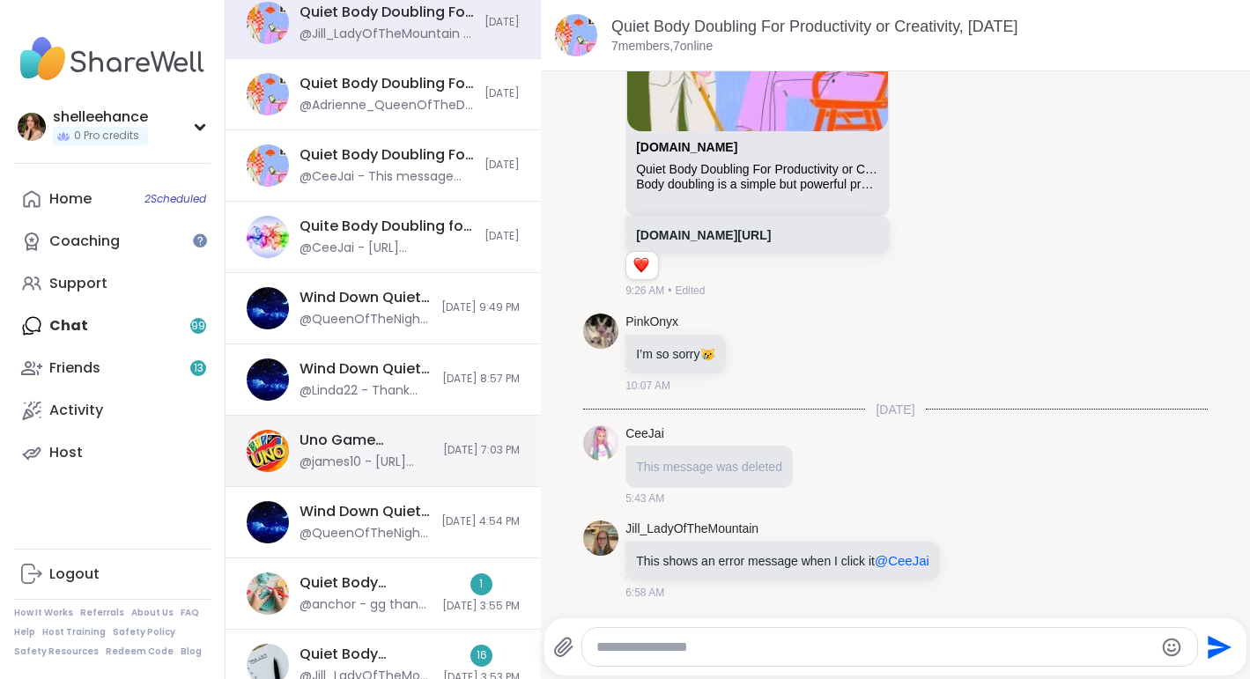
click at [411, 463] on div "@james10 - [URL][DOMAIN_NAME]" at bounding box center [366, 463] width 133 height 18
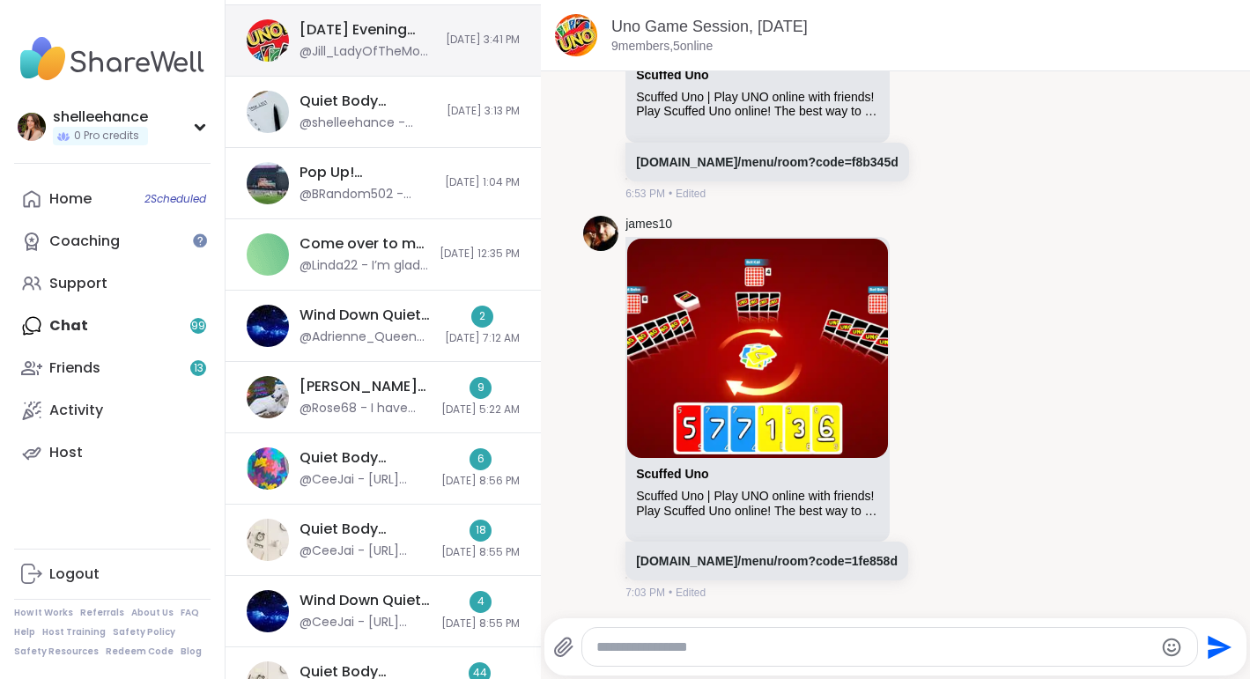
scroll to position [1022, 0]
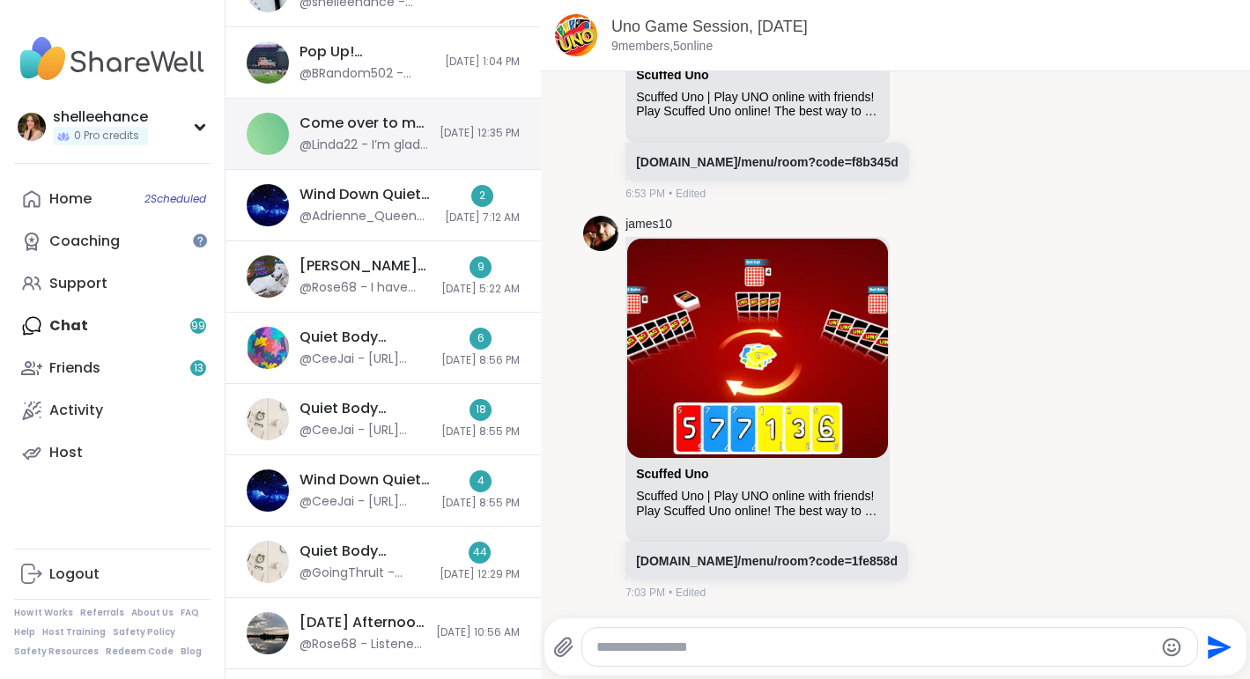
click at [440, 135] on span "[DATE] 12:35 PM" at bounding box center [480, 133] width 80 height 15
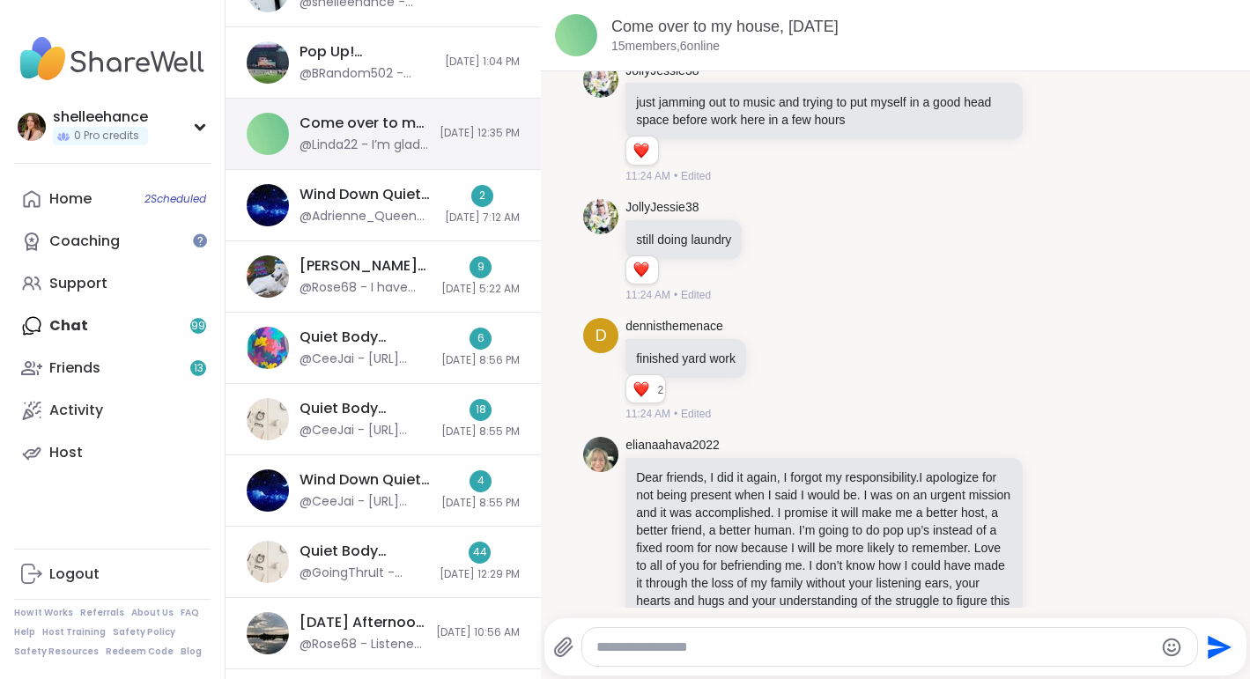
scroll to position [4030, 0]
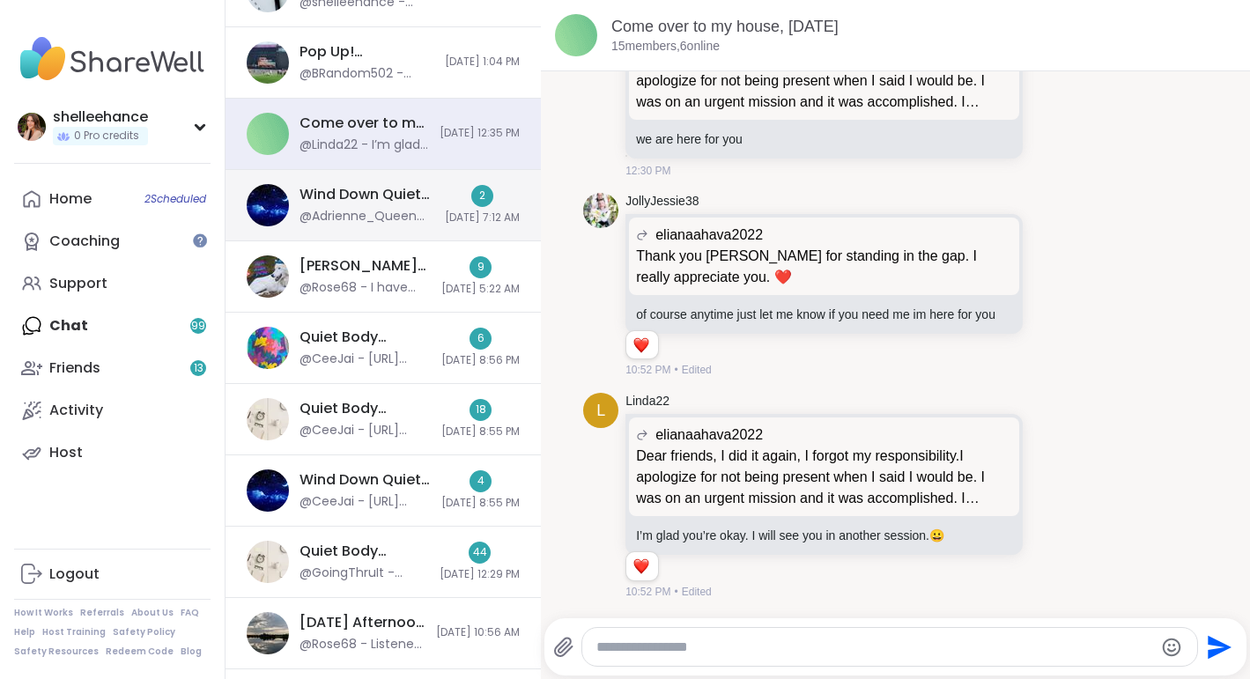
click at [445, 218] on span "[DATE] 7:12 AM" at bounding box center [482, 218] width 75 height 15
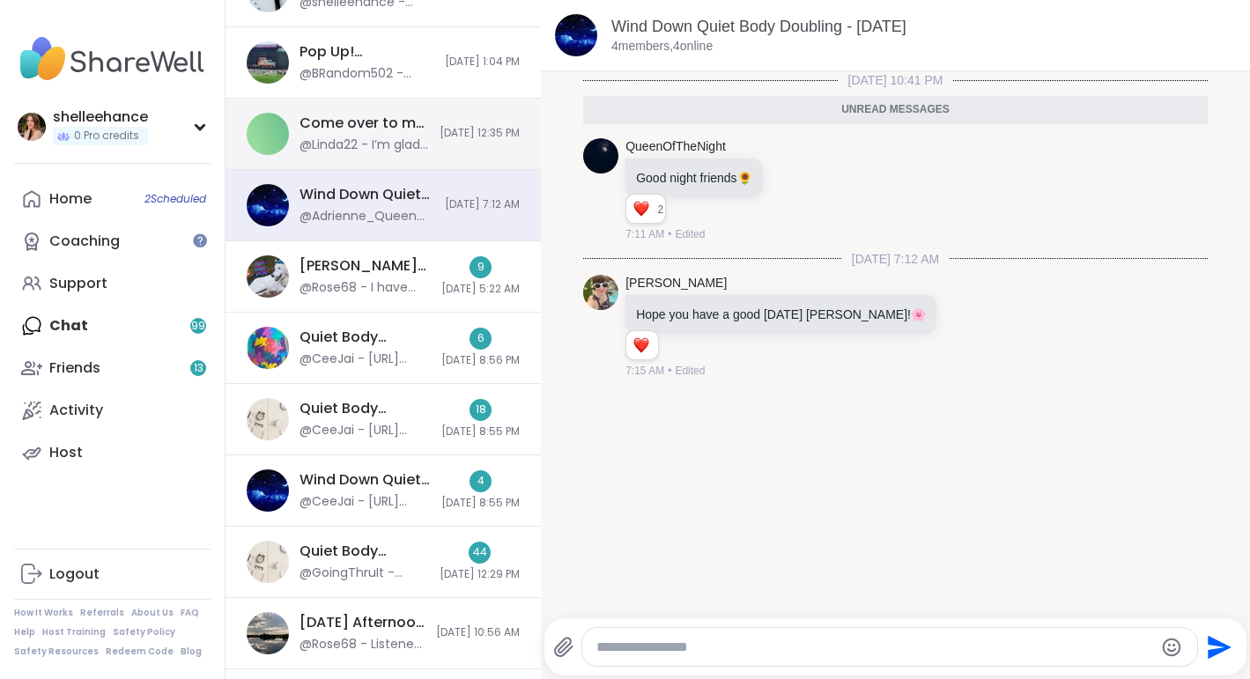
click at [439, 144] on div "Come over to my house, Sep 14 @Linda22 - I’m glad you’re okay. I will see you i…" at bounding box center [383, 134] width 315 height 71
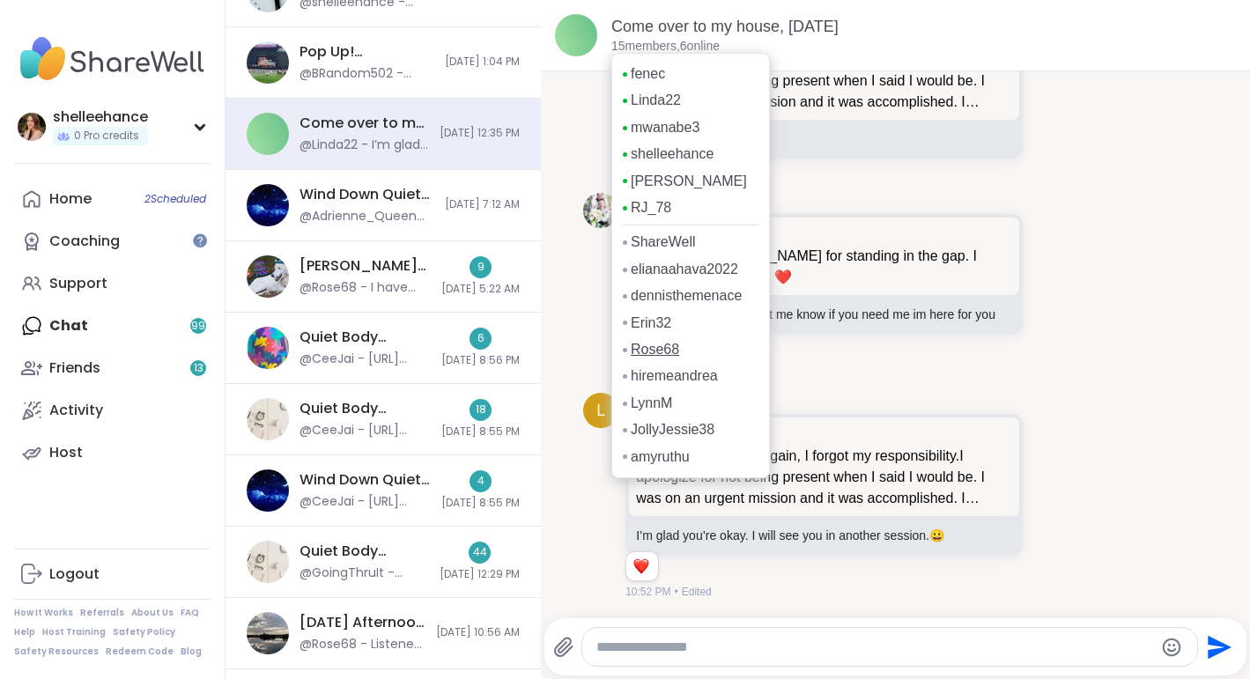
click at [652, 359] on link "Rose68" at bounding box center [655, 349] width 48 height 19
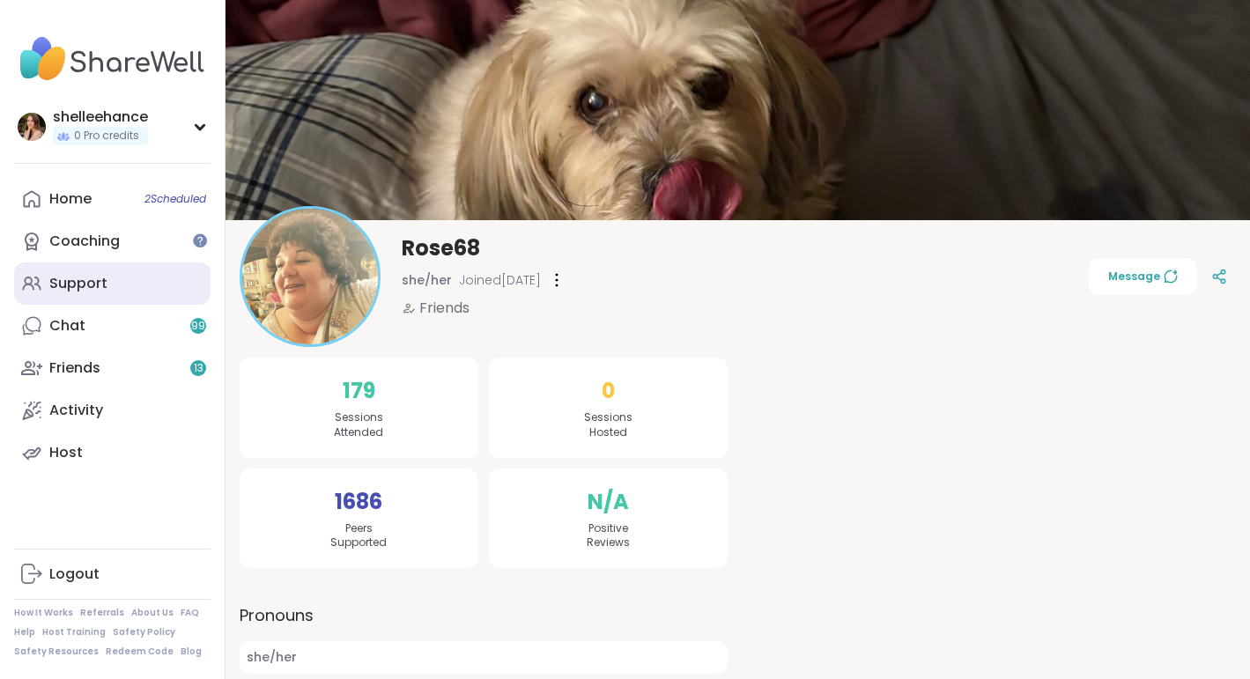
click at [170, 295] on link "Support" at bounding box center [112, 284] width 196 height 42
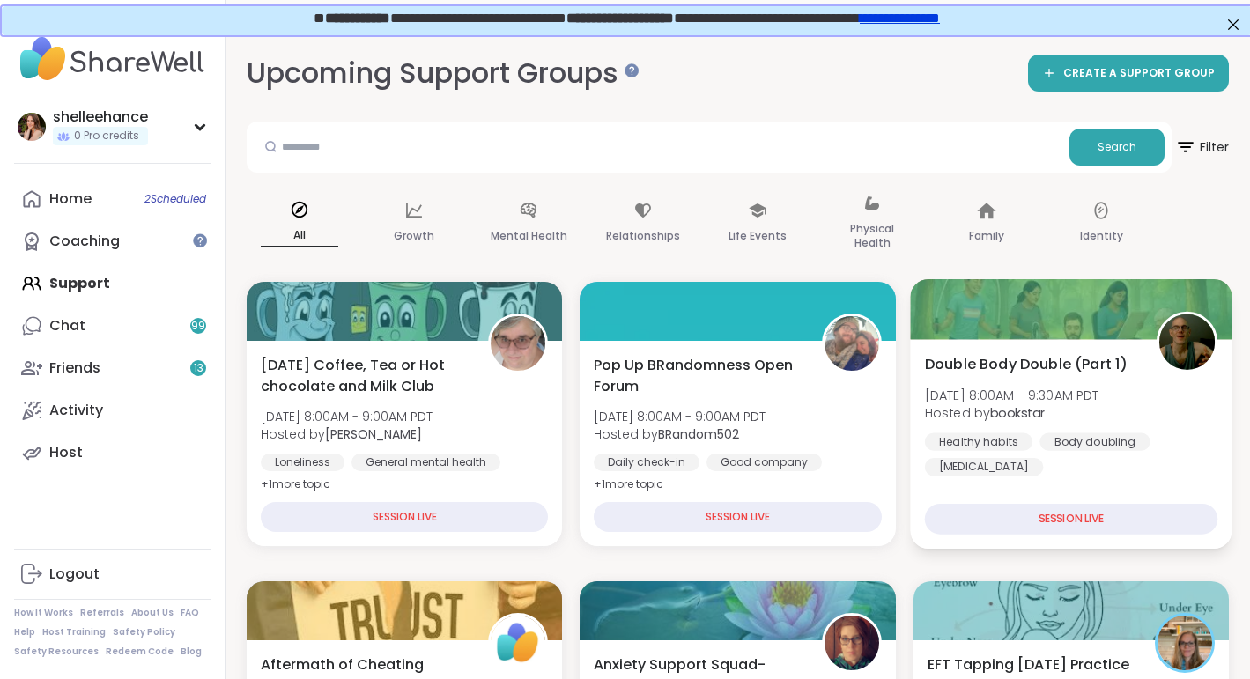
click at [1181, 435] on div "Healthy habits Body doubling Self-Improvement" at bounding box center [1070, 454] width 293 height 43
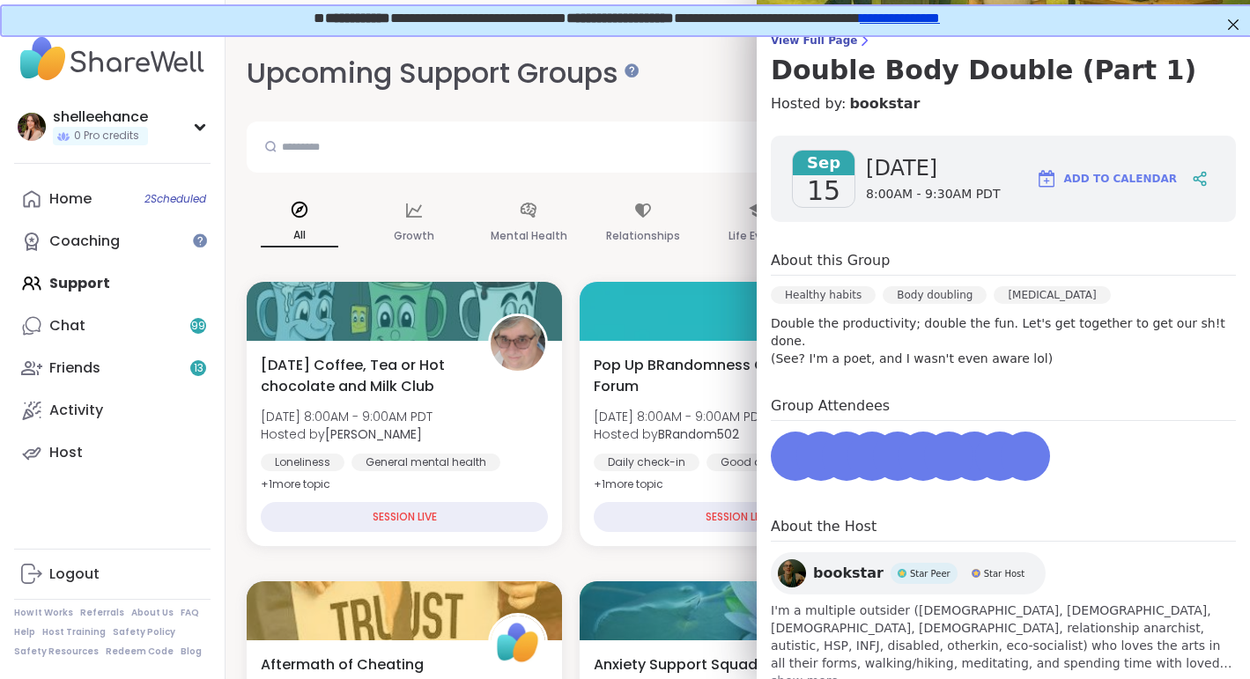
scroll to position [124, 0]
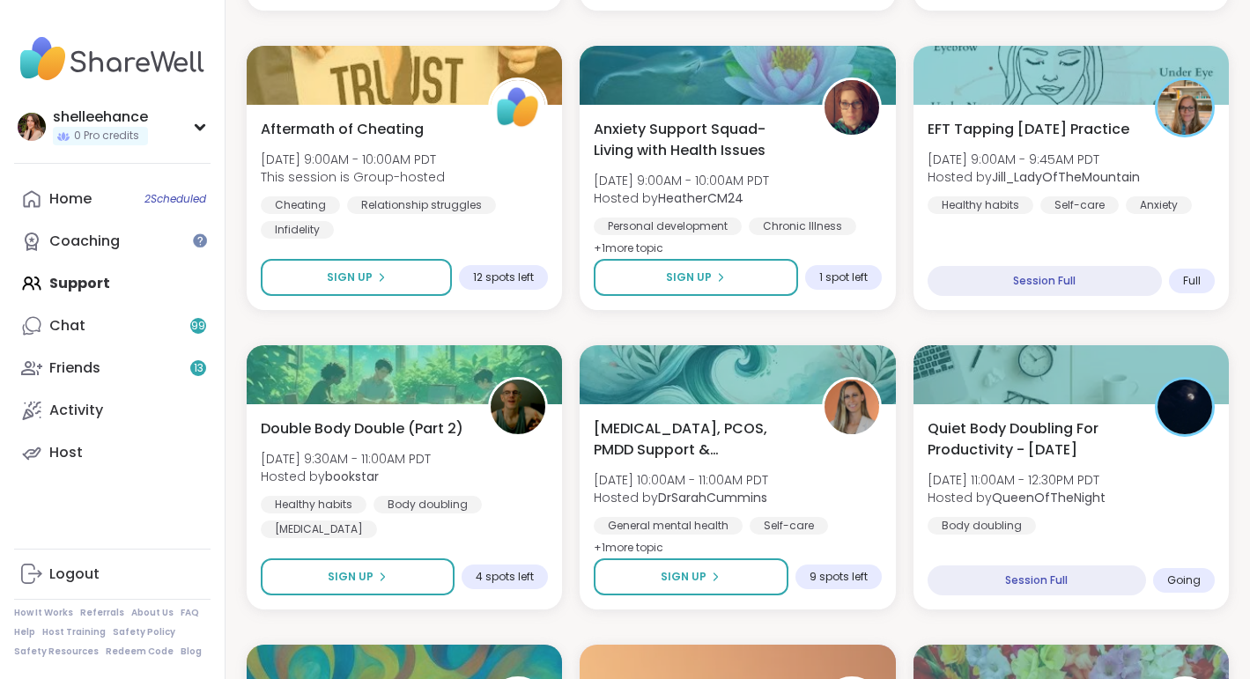
scroll to position [536, 4]
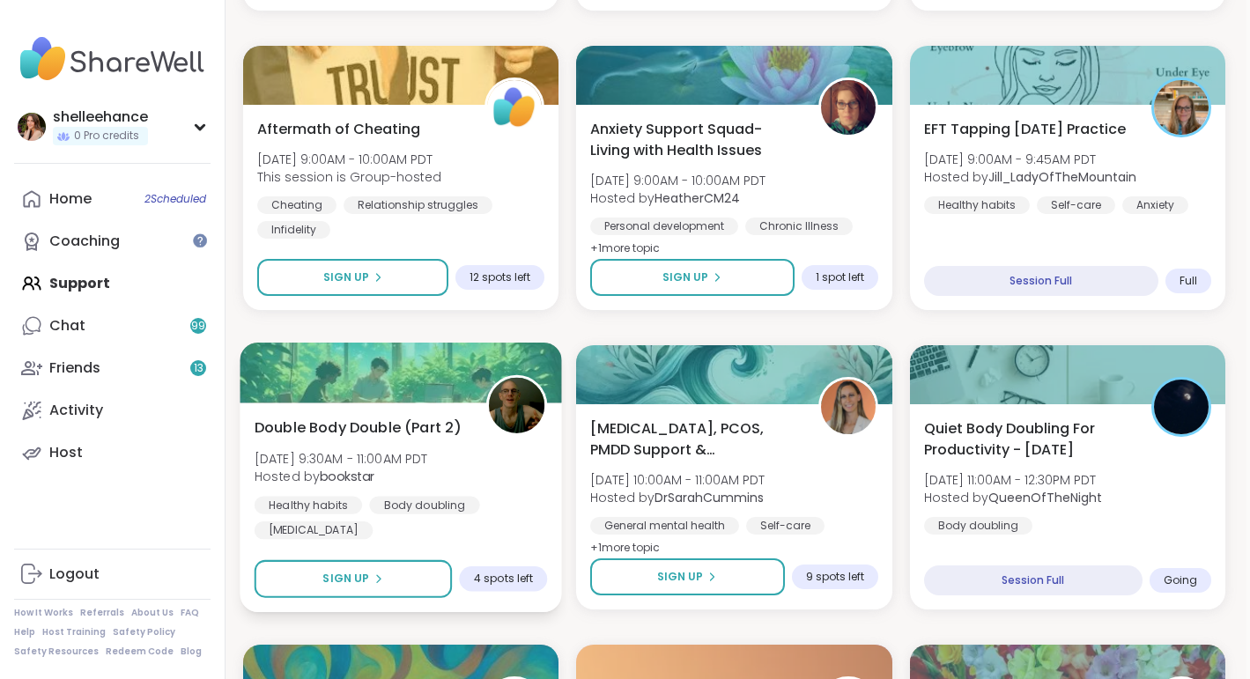
click at [532, 536] on div "Healthy habits Body doubling Self-Improvement" at bounding box center [401, 517] width 293 height 43
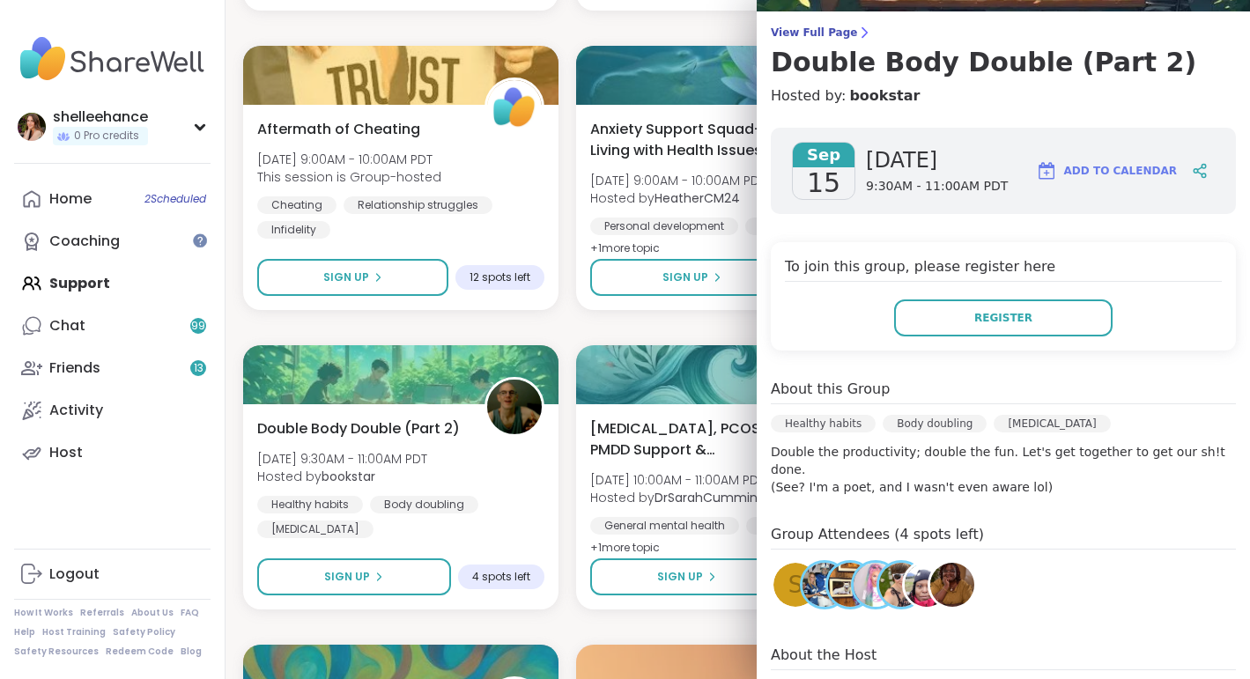
scroll to position [124, 0]
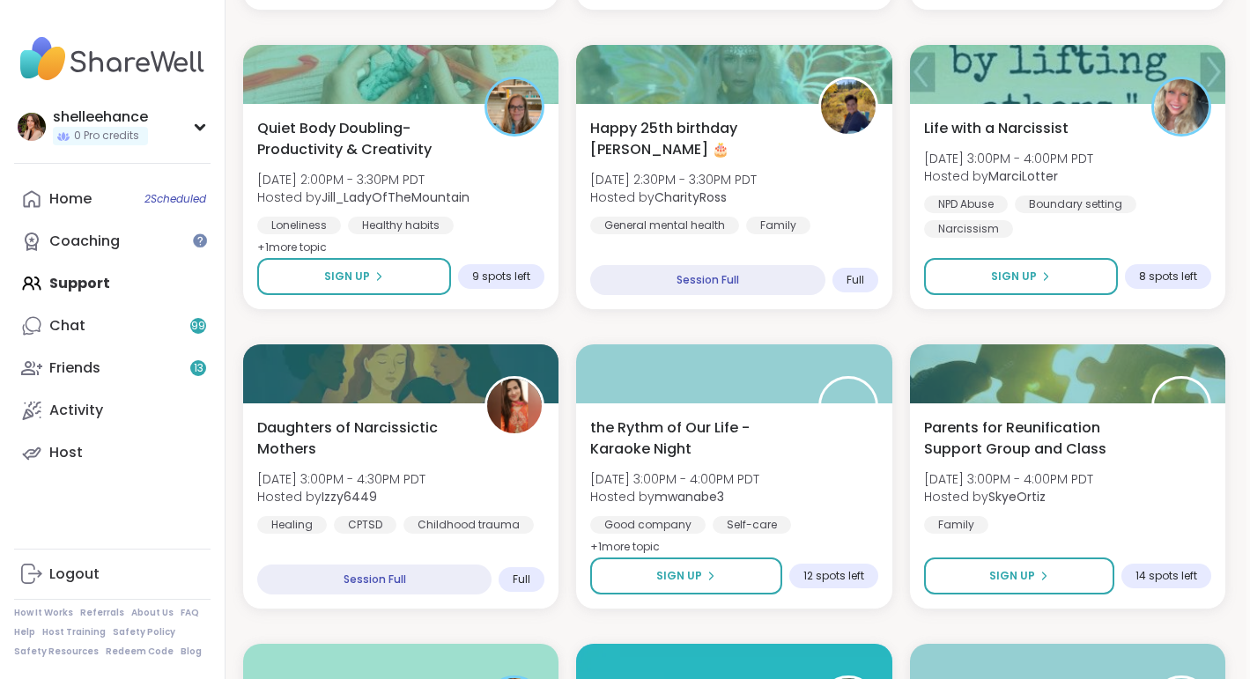
scroll to position [2035, 4]
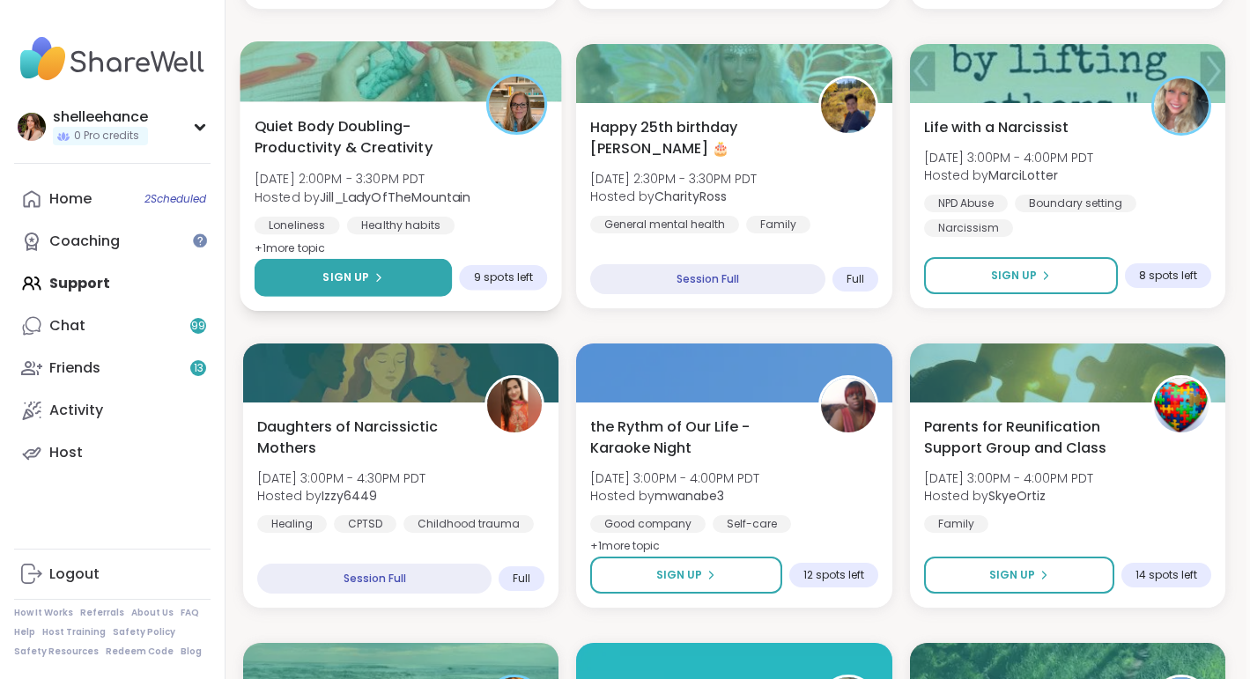
click at [299, 287] on button "Sign Up" at bounding box center [354, 278] width 198 height 38
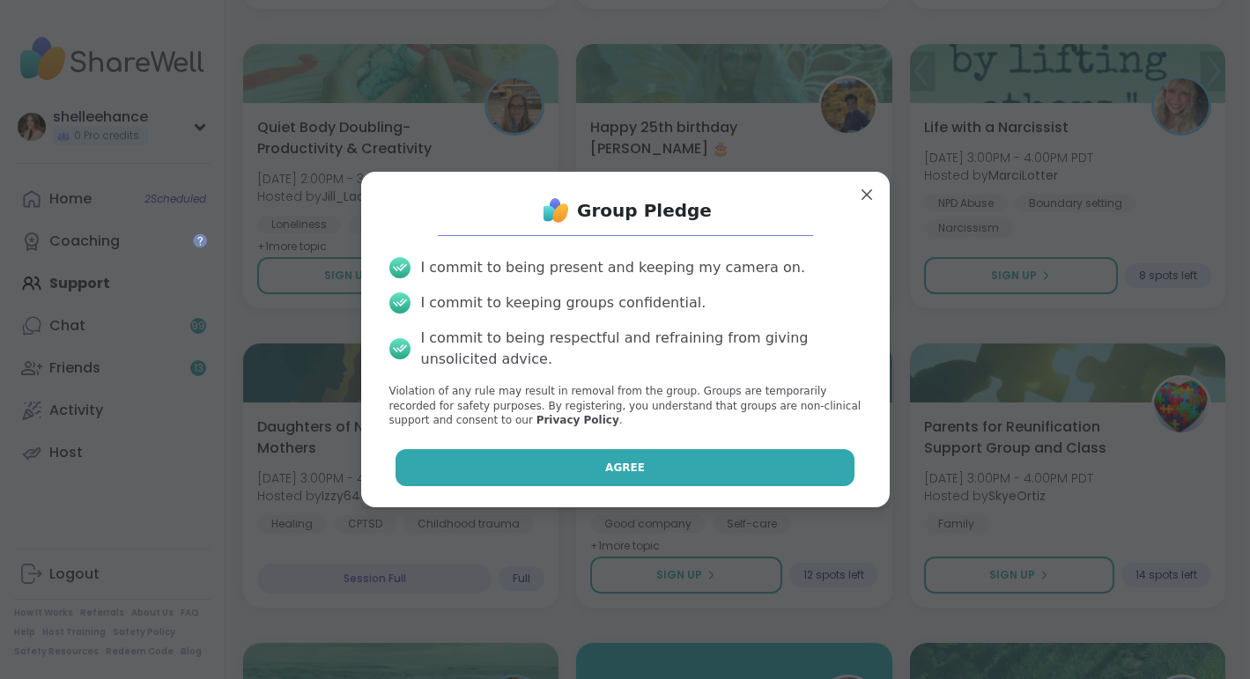
click at [526, 468] on button "Agree" at bounding box center [625, 467] width 459 height 37
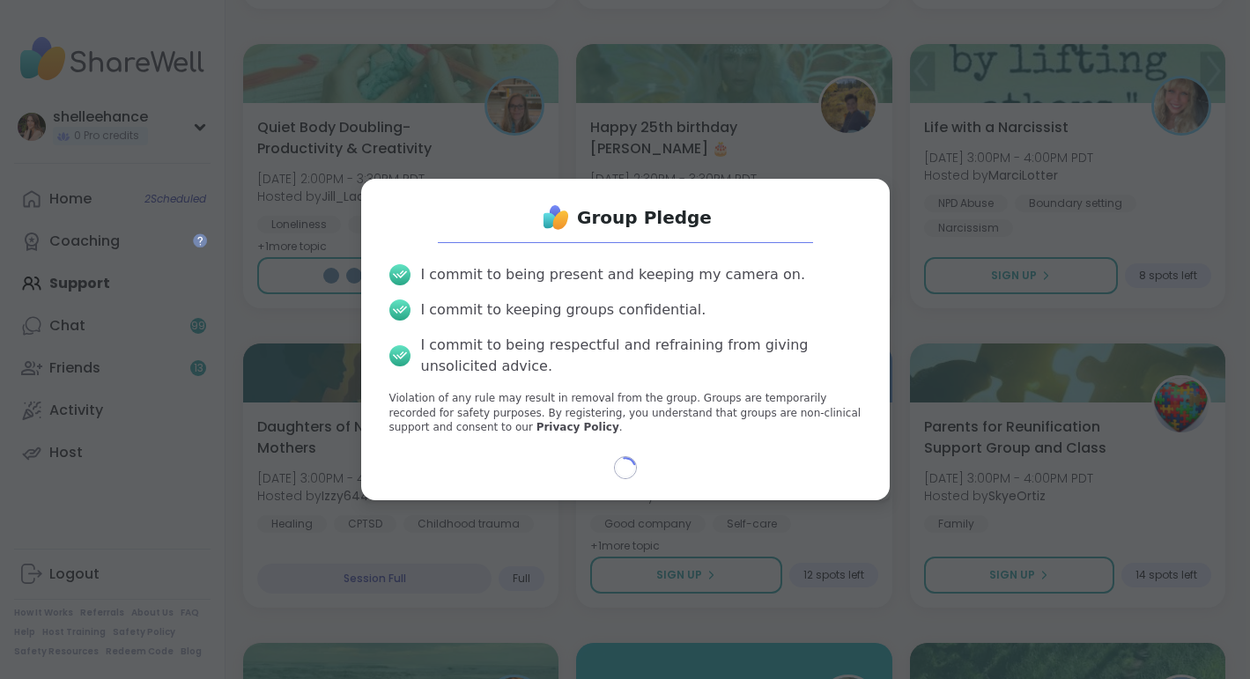
click at [1234, 241] on div "Group Pledge I commit to being present and keeping my camera on. I commit to ke…" at bounding box center [625, 339] width 1229 height 679
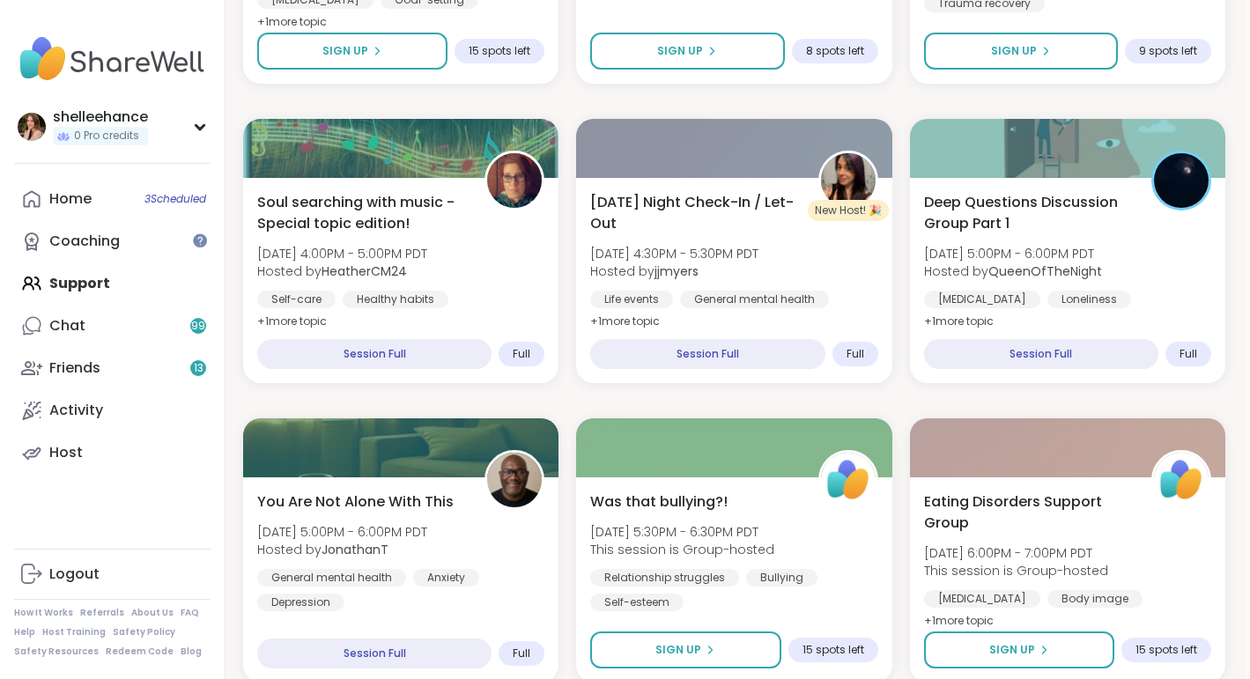
scroll to position [3234, 4]
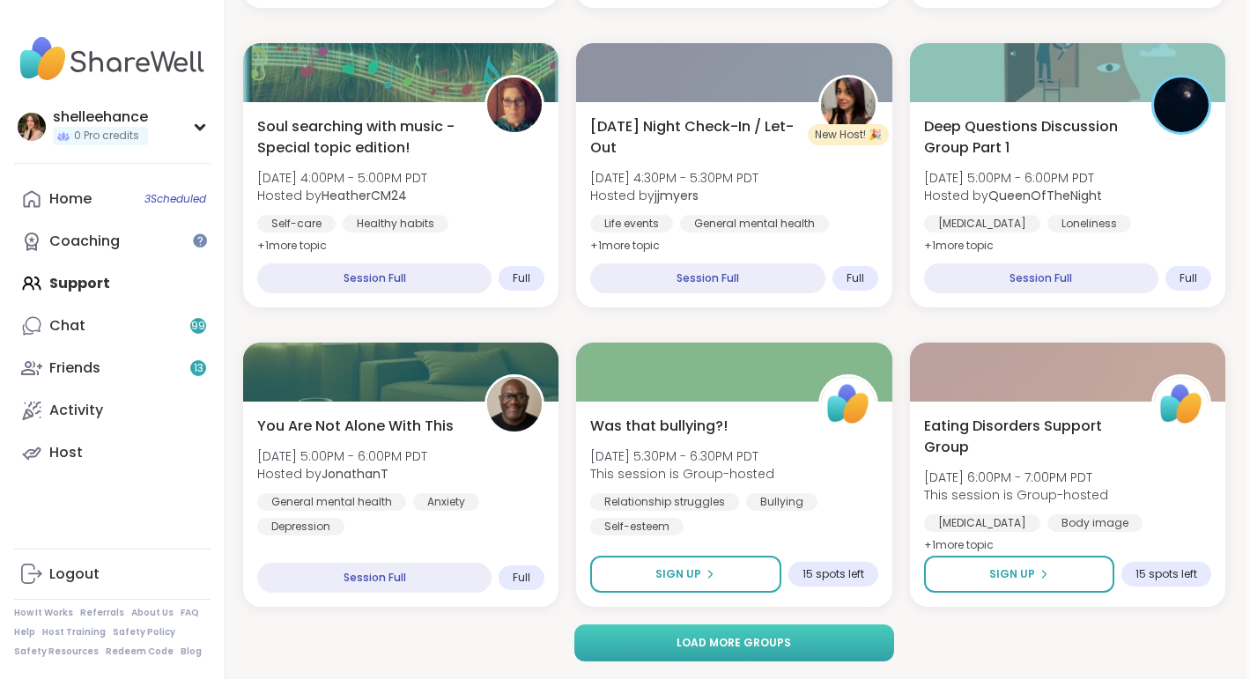
click at [834, 652] on button "Load more groups" at bounding box center [734, 643] width 321 height 37
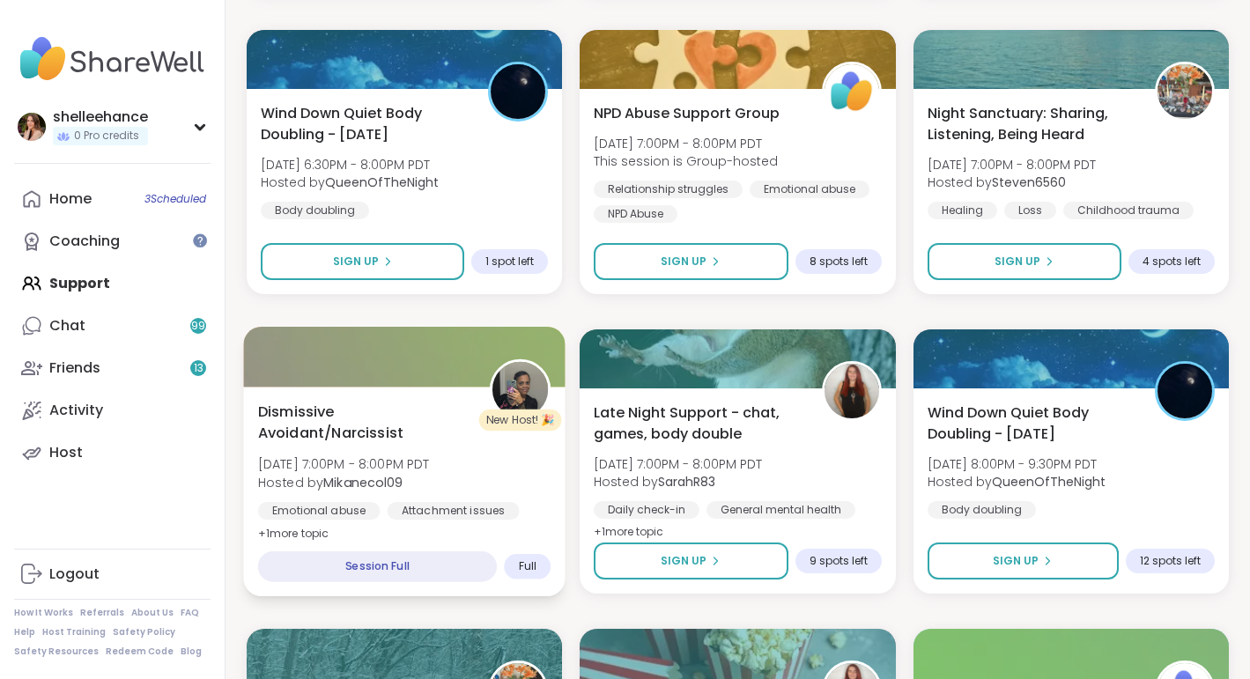
scroll to position [4164, 0]
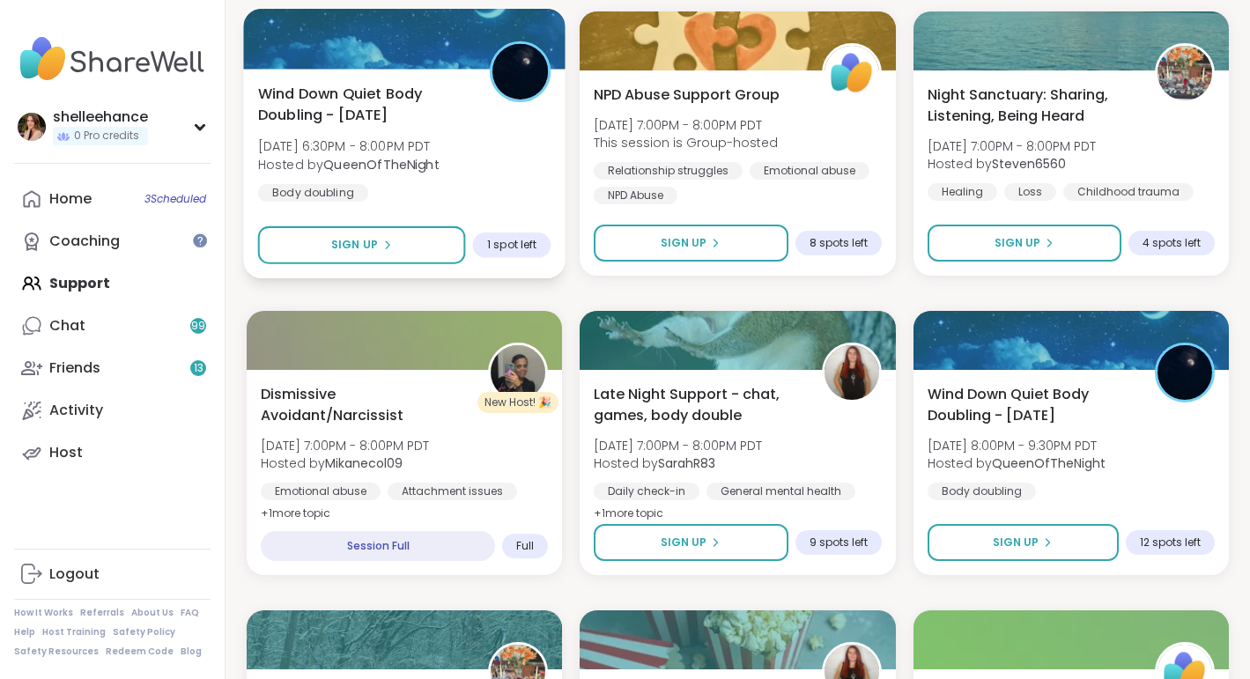
click at [509, 174] on div "Wind Down Quiet Body Doubling - Monday Mon, Sep 15 | 6:30PM - 8:00PM PDT Hosted…" at bounding box center [404, 142] width 293 height 119
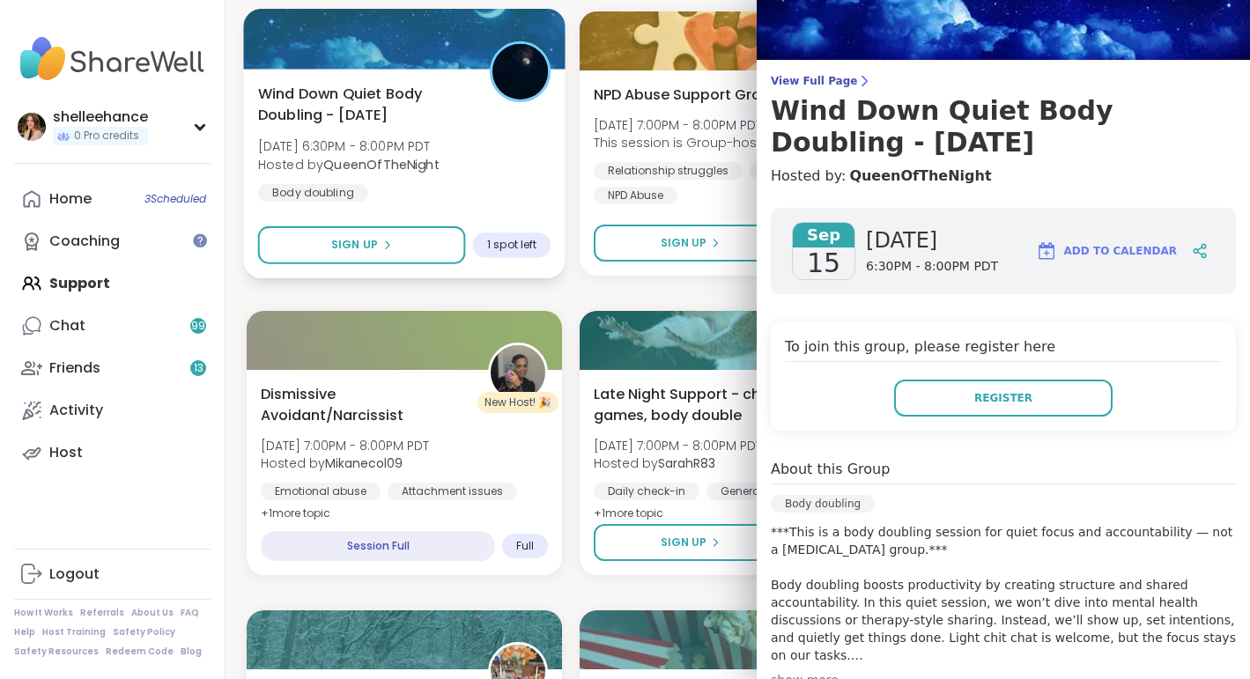
scroll to position [207, 0]
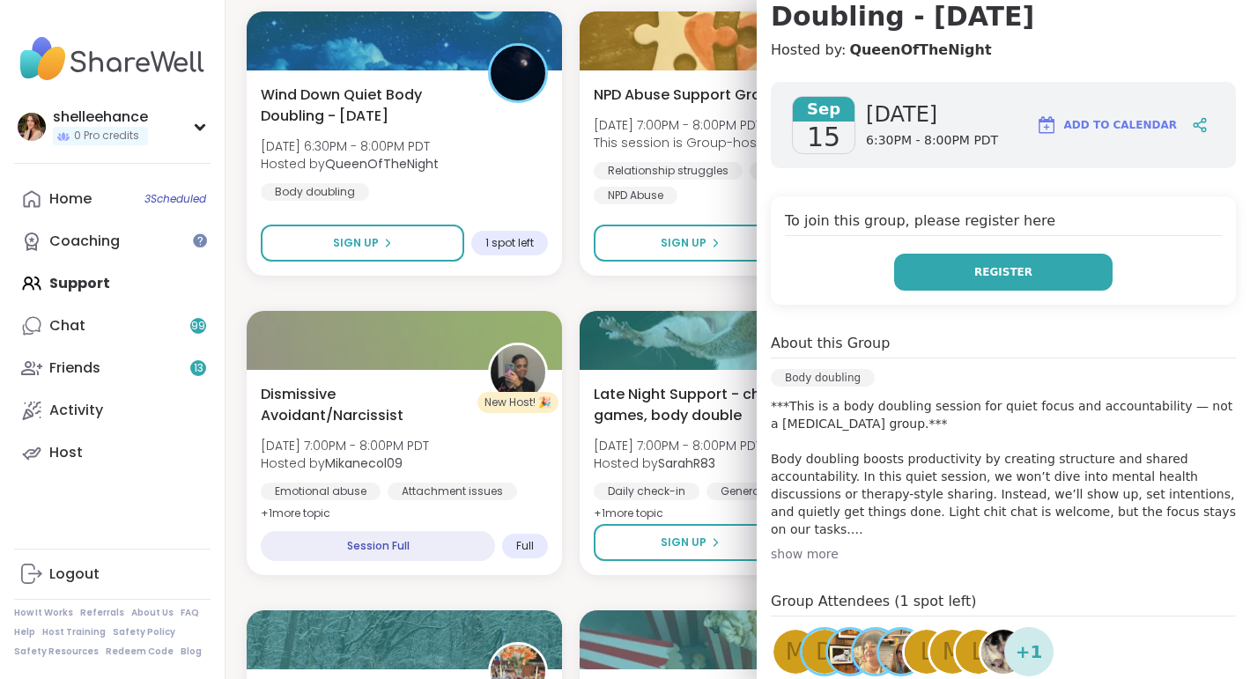
click at [923, 275] on button "Register" at bounding box center [1003, 272] width 218 height 37
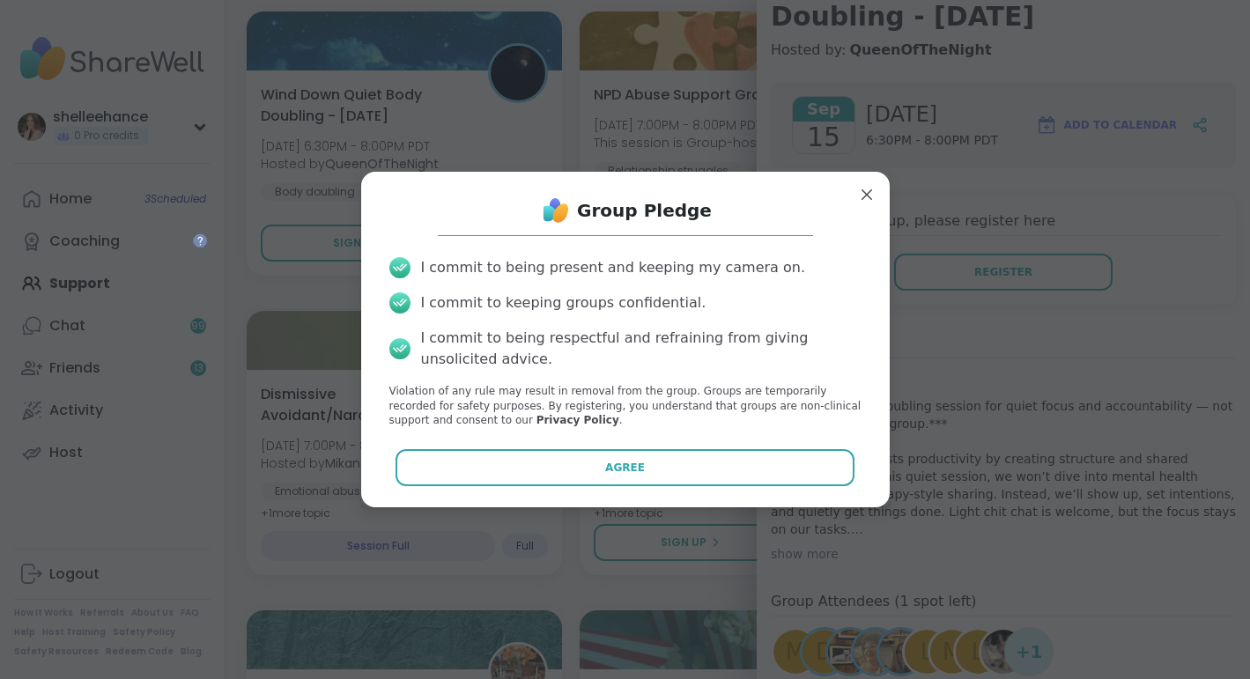
click at [559, 472] on button "Agree" at bounding box center [625, 467] width 459 height 37
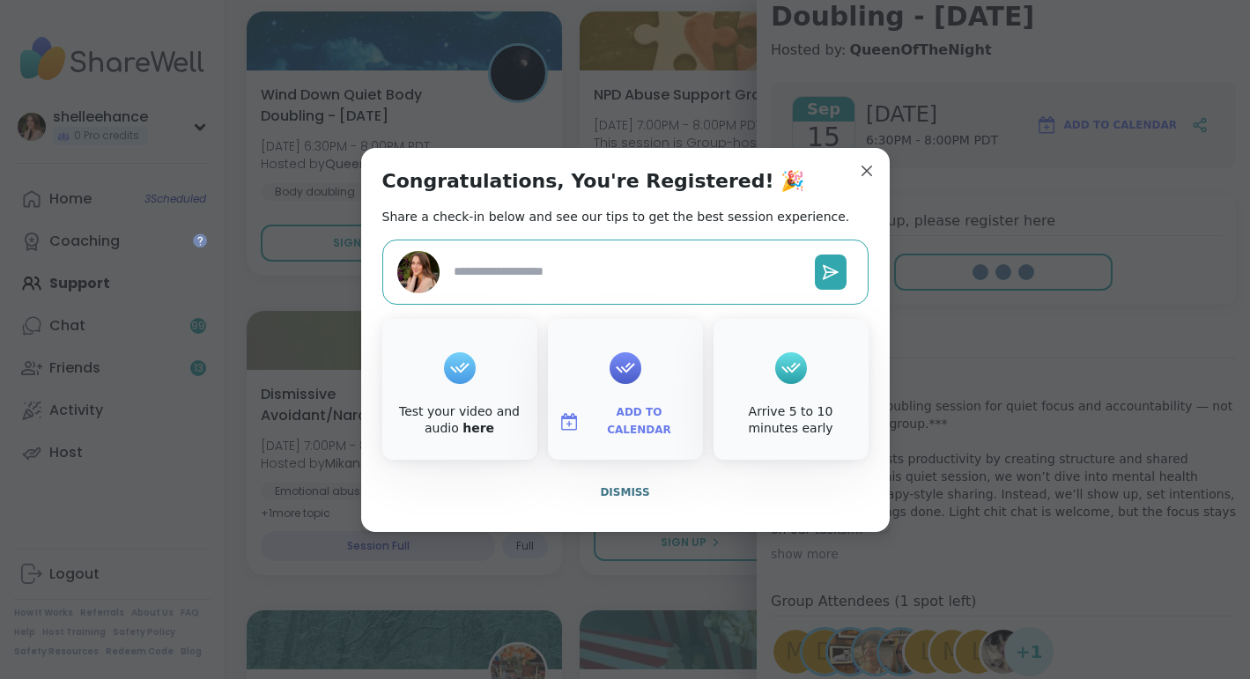
type textarea "*"
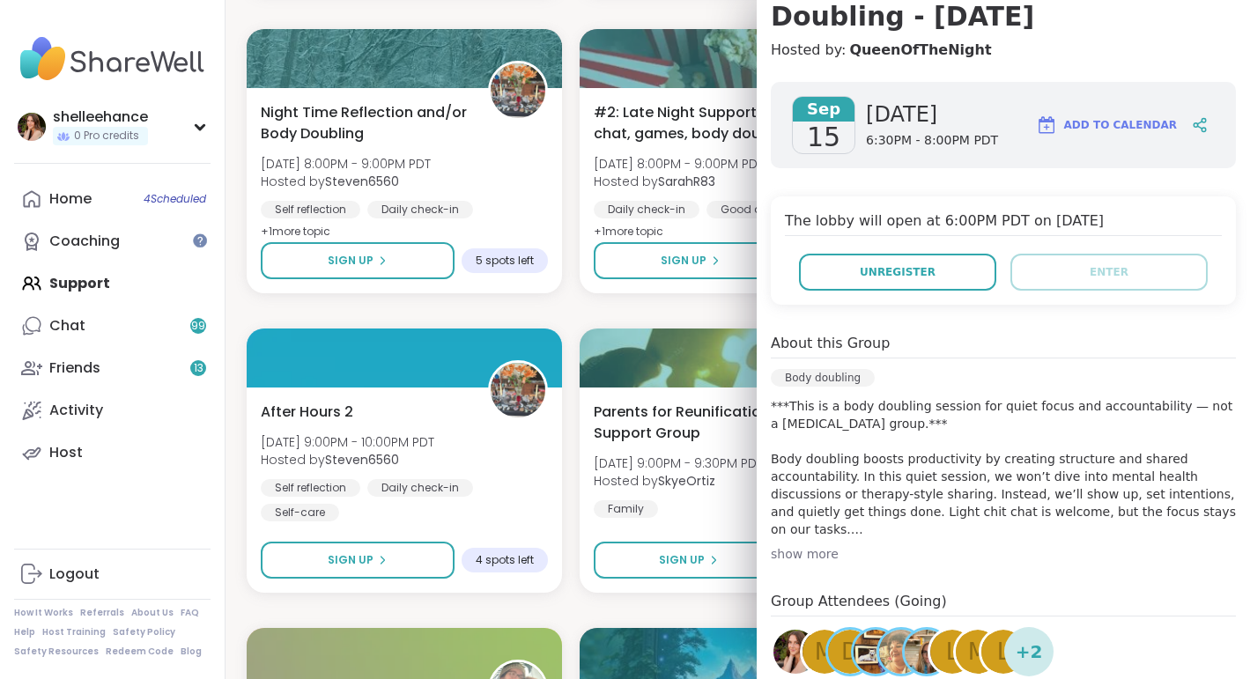
scroll to position [4808, 0]
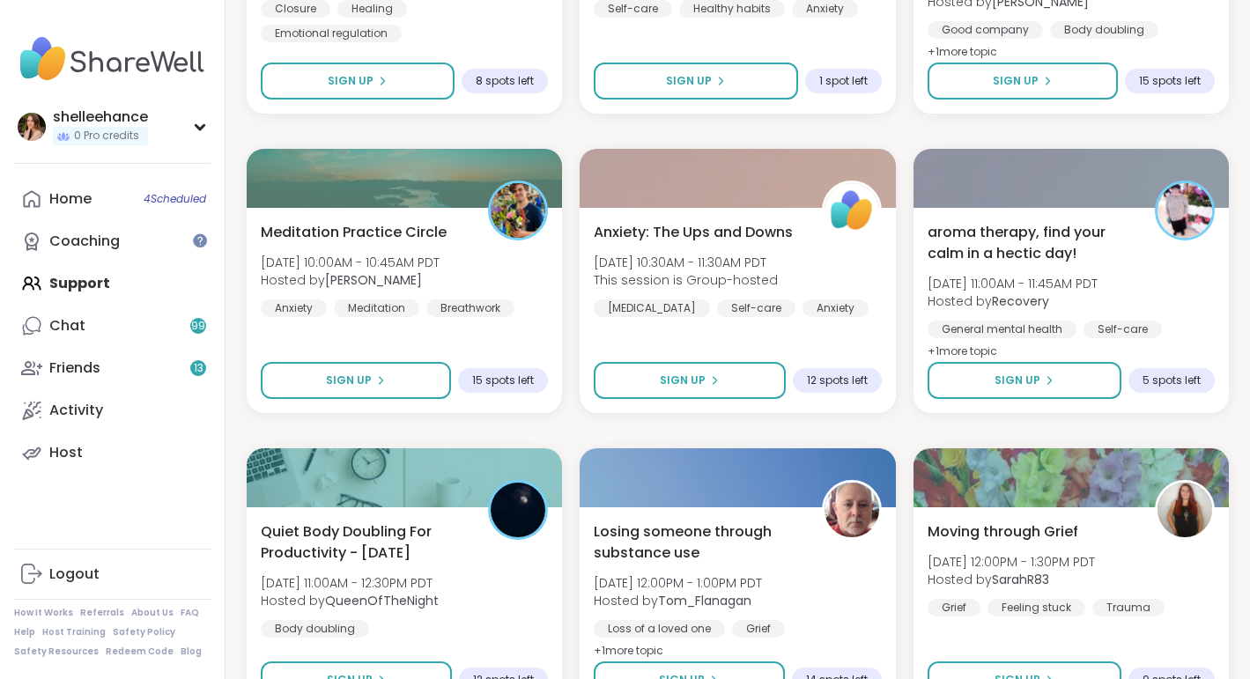
scroll to position [6828, 0]
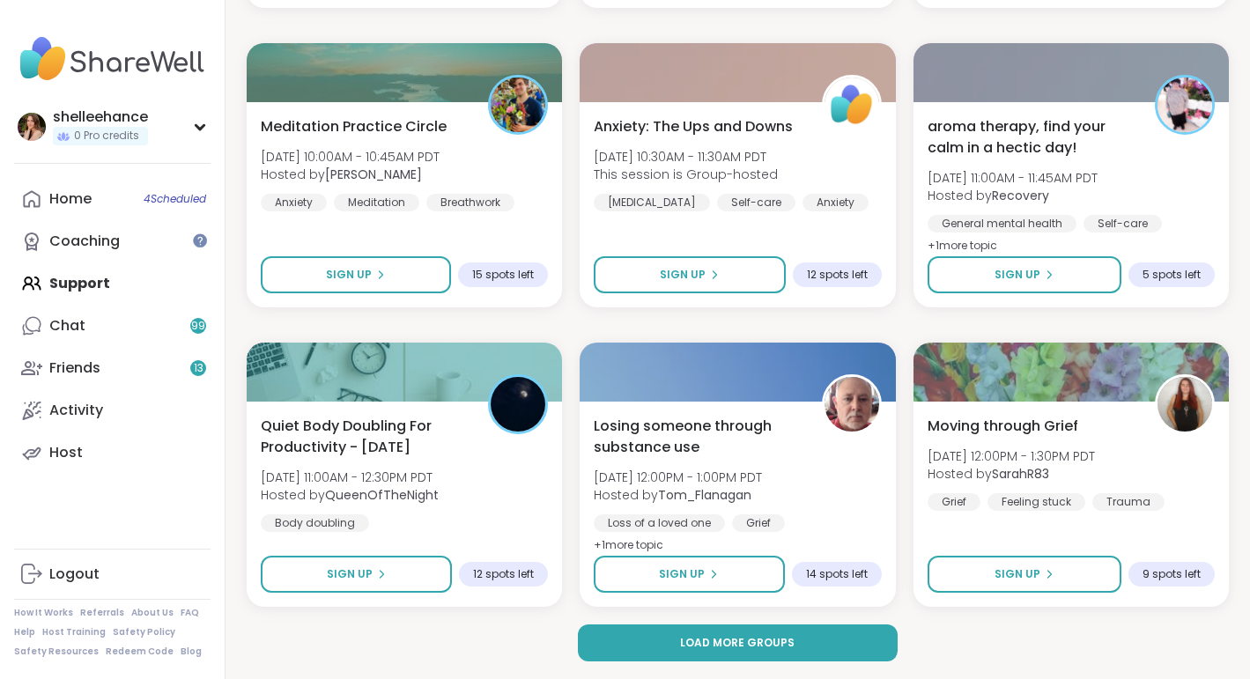
click at [820, 648] on button "Load more groups" at bounding box center [738, 643] width 321 height 37
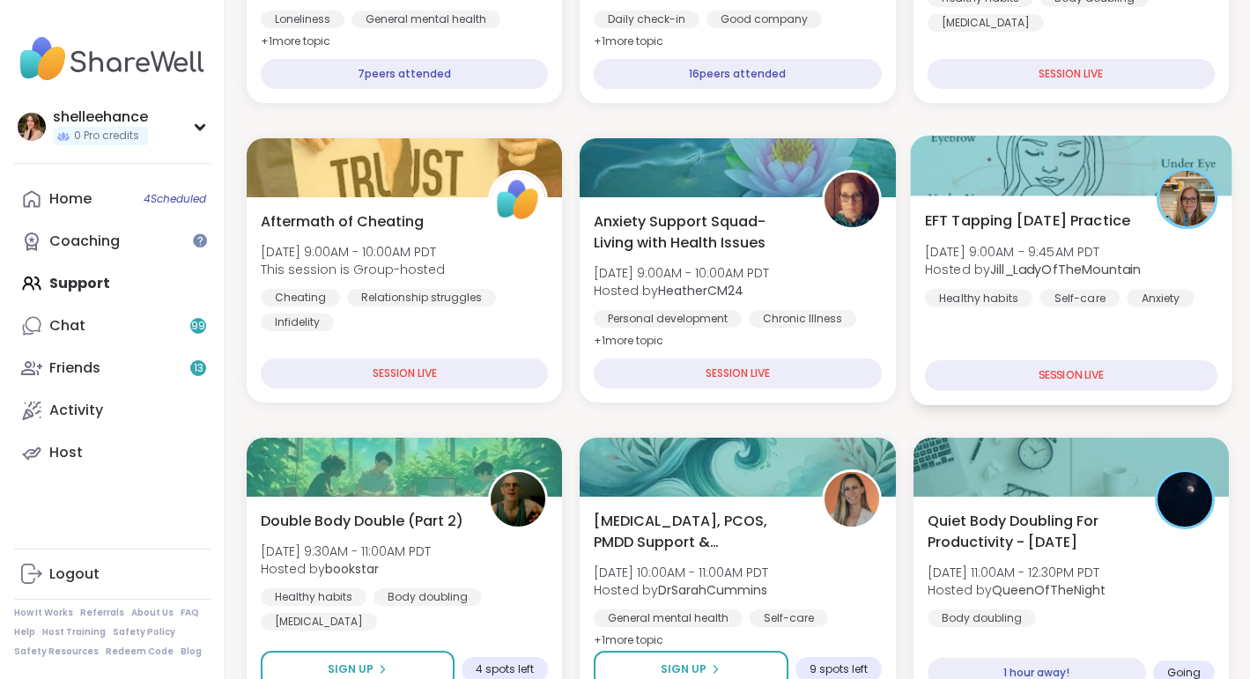
scroll to position [409, 0]
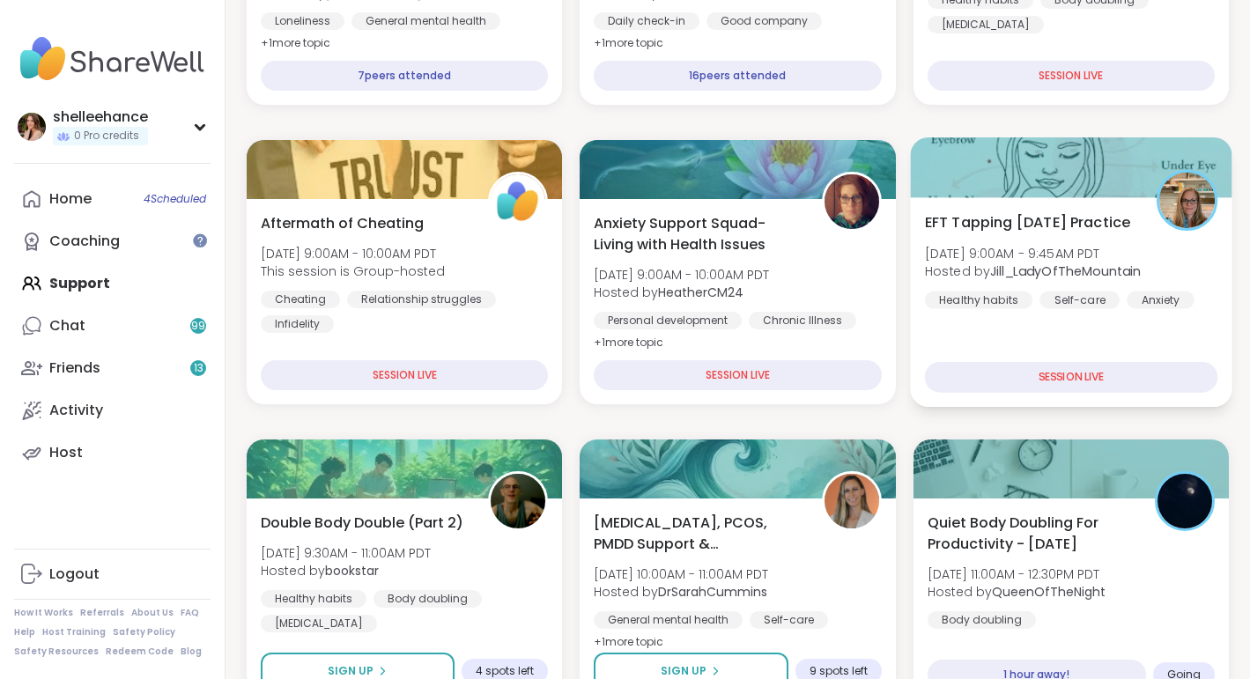
click at [1196, 285] on div "EFT Tapping Monday Practice Mon, Sep 15 | 9:00AM - 9:45AM PDT Hosted by Jill_La…" at bounding box center [1070, 259] width 293 height 97
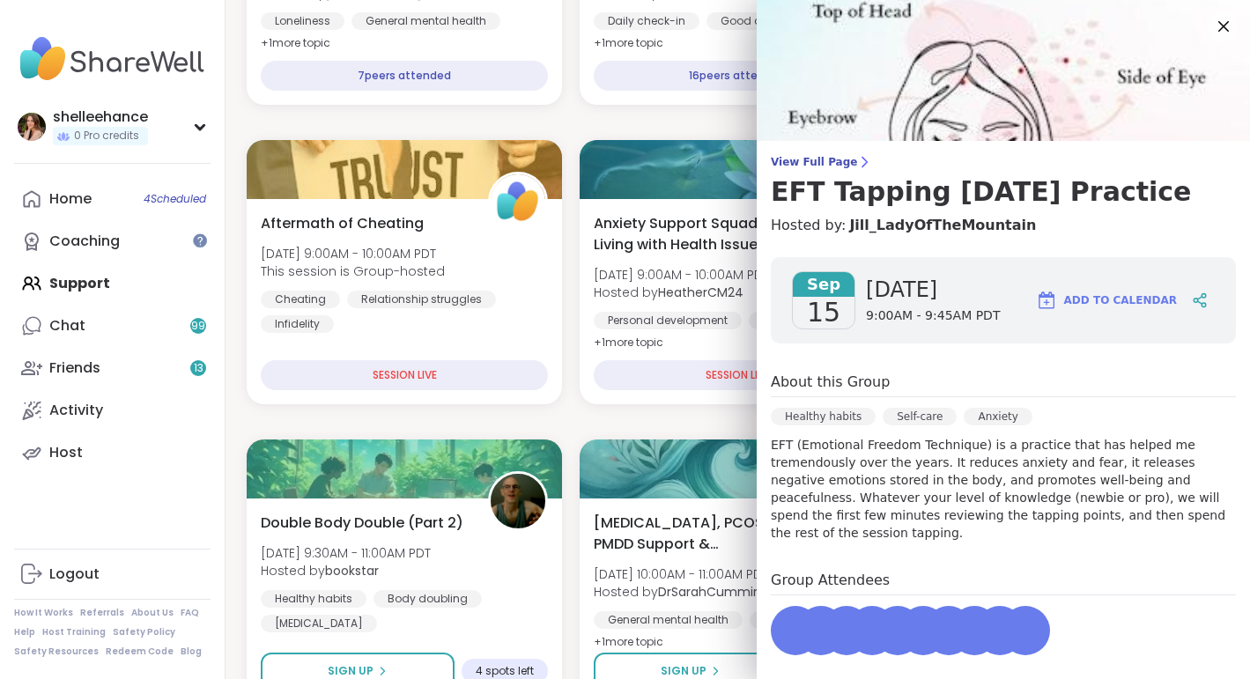
scroll to position [174, 0]
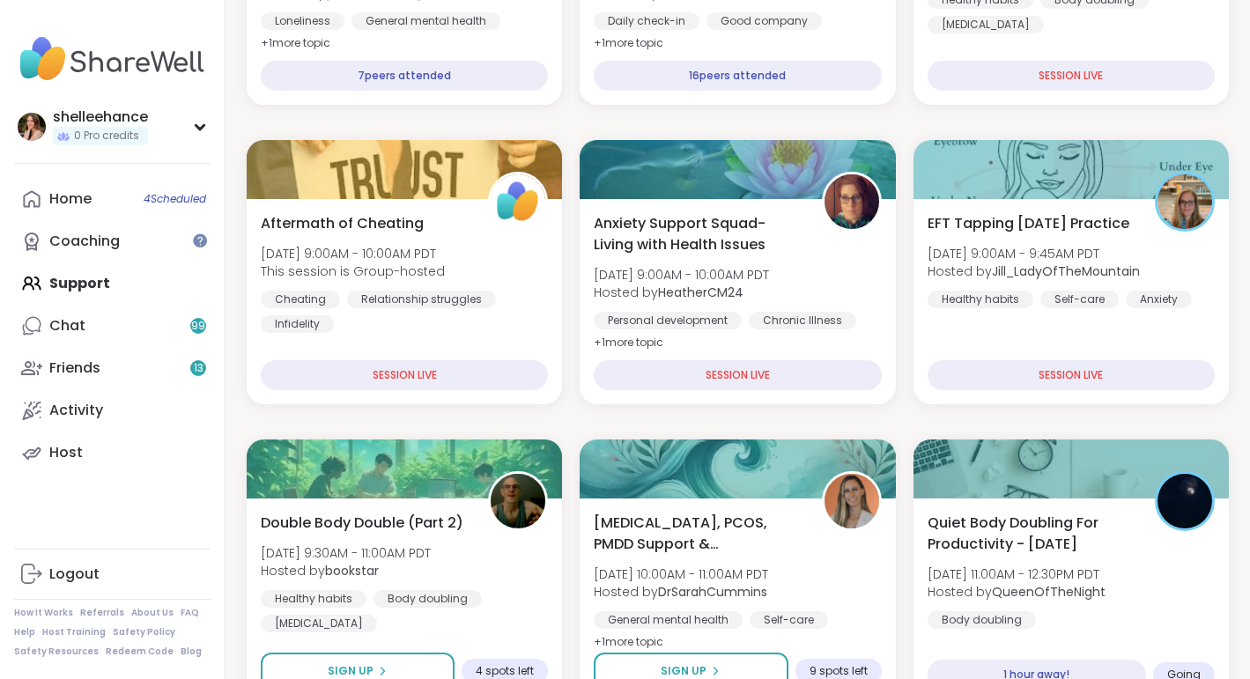
scroll to position [643, 0]
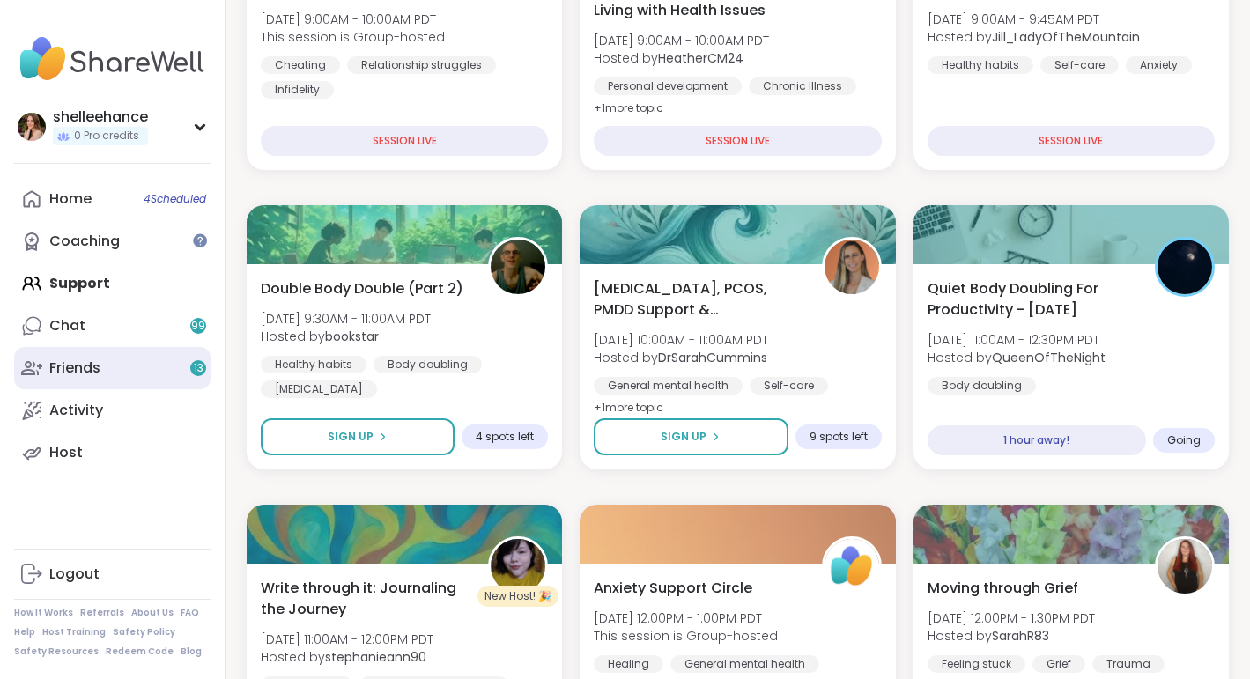
click at [204, 376] on link "Friends 13" at bounding box center [112, 368] width 196 height 42
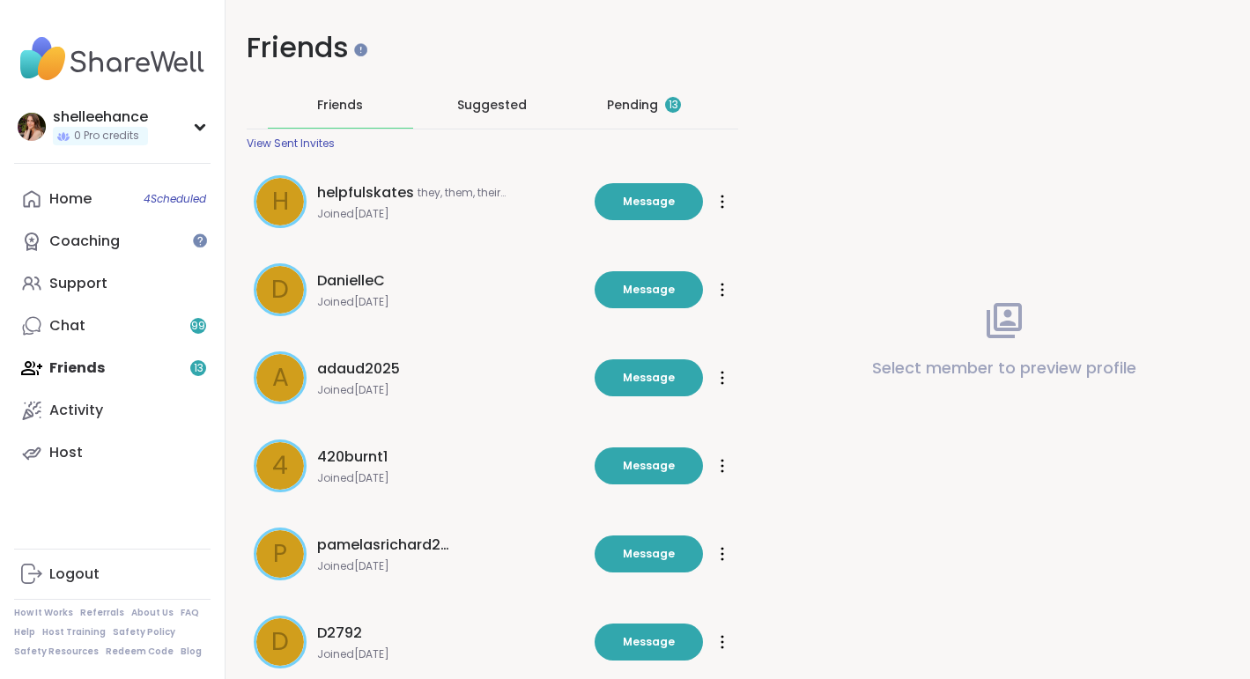
click at [617, 97] on div "Pending 13" at bounding box center [644, 105] width 74 height 18
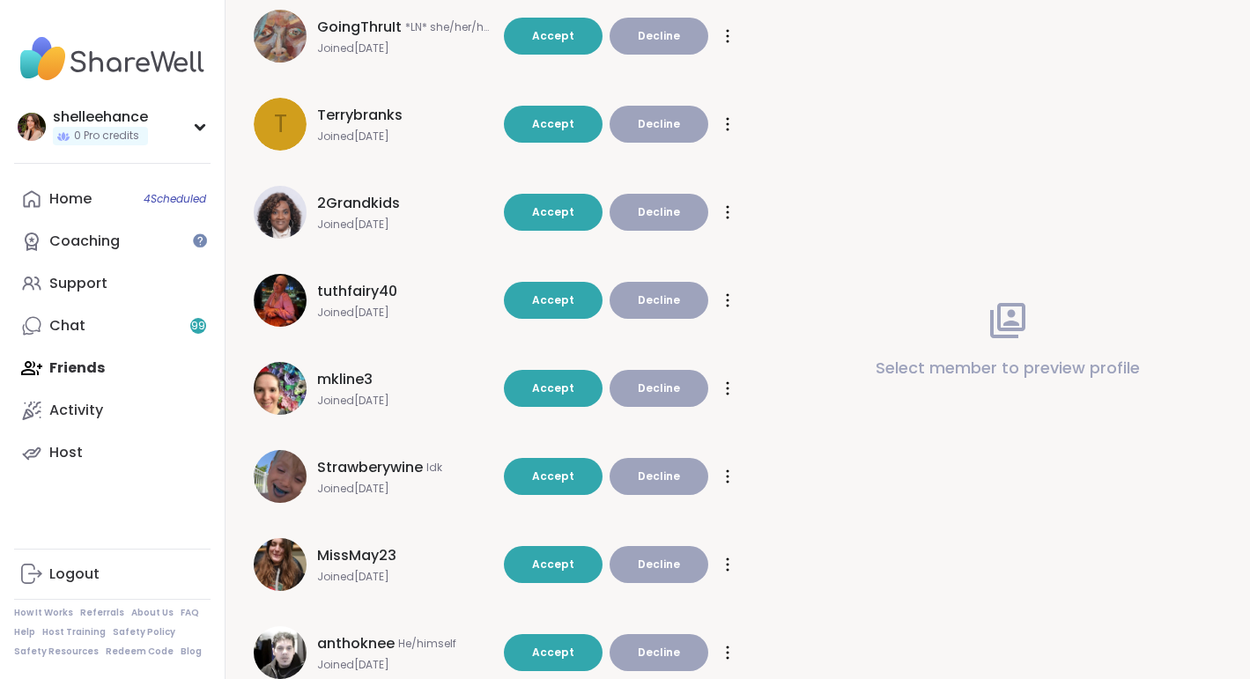
scroll to position [453, 0]
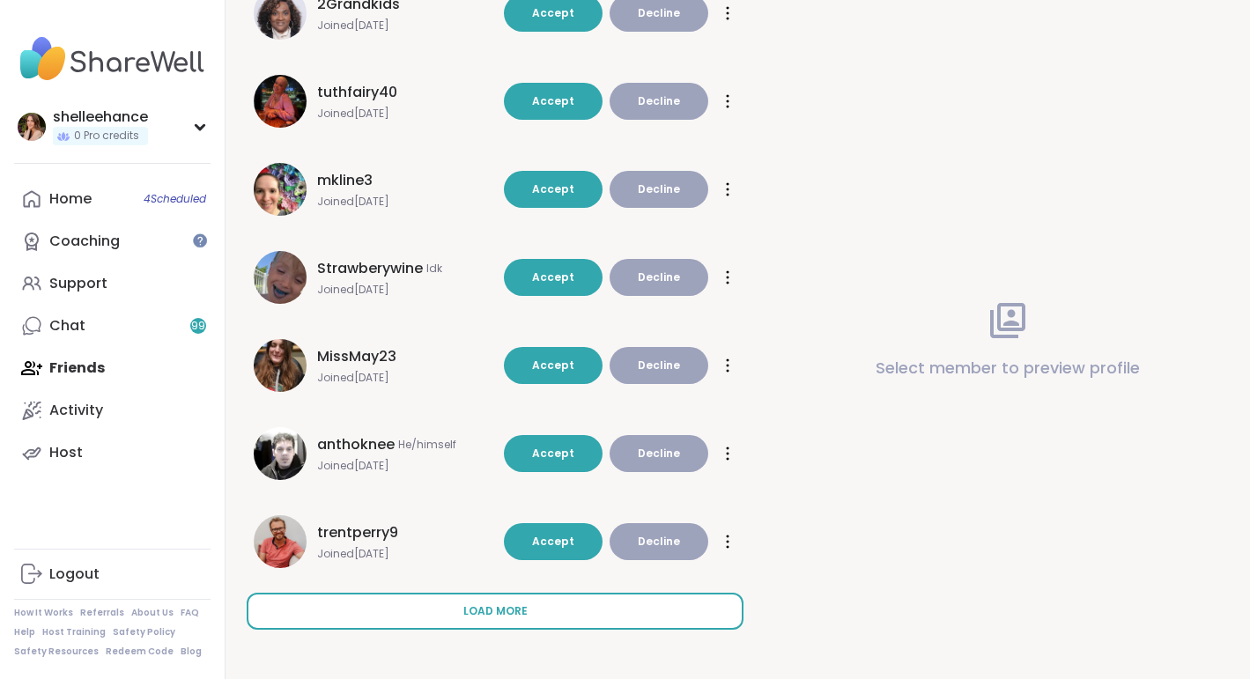
click at [575, 612] on button "Load more" at bounding box center [495, 611] width 497 height 37
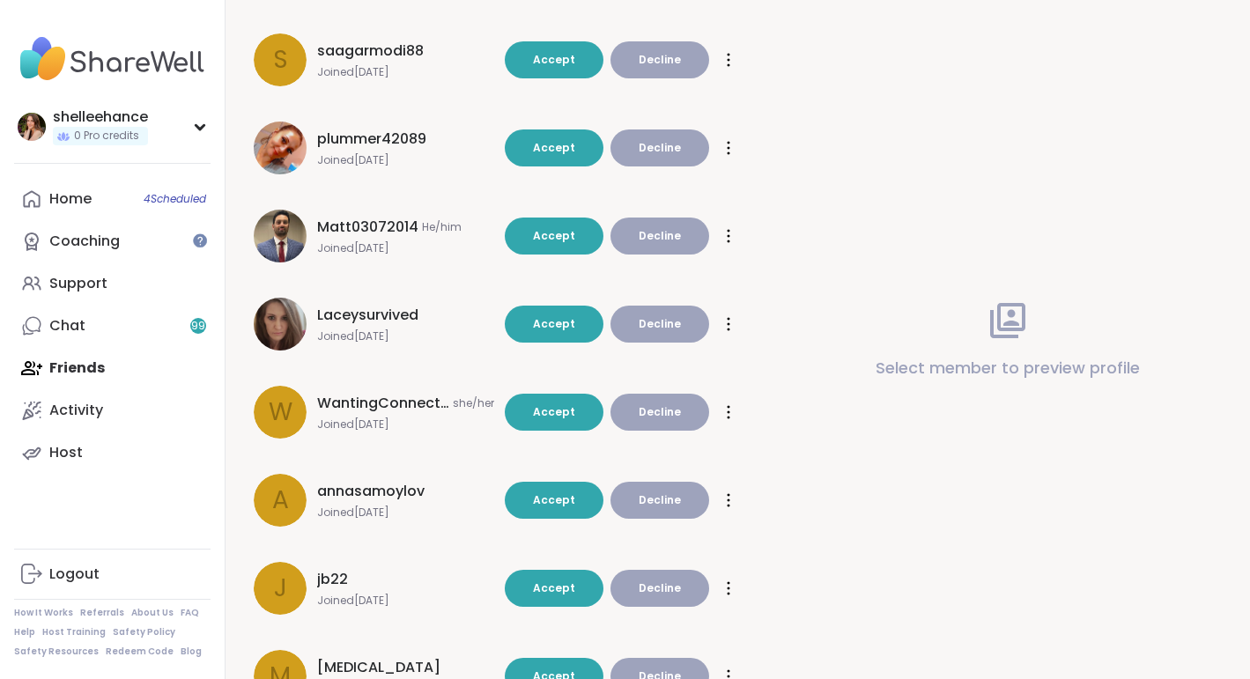
scroll to position [1334, 0]
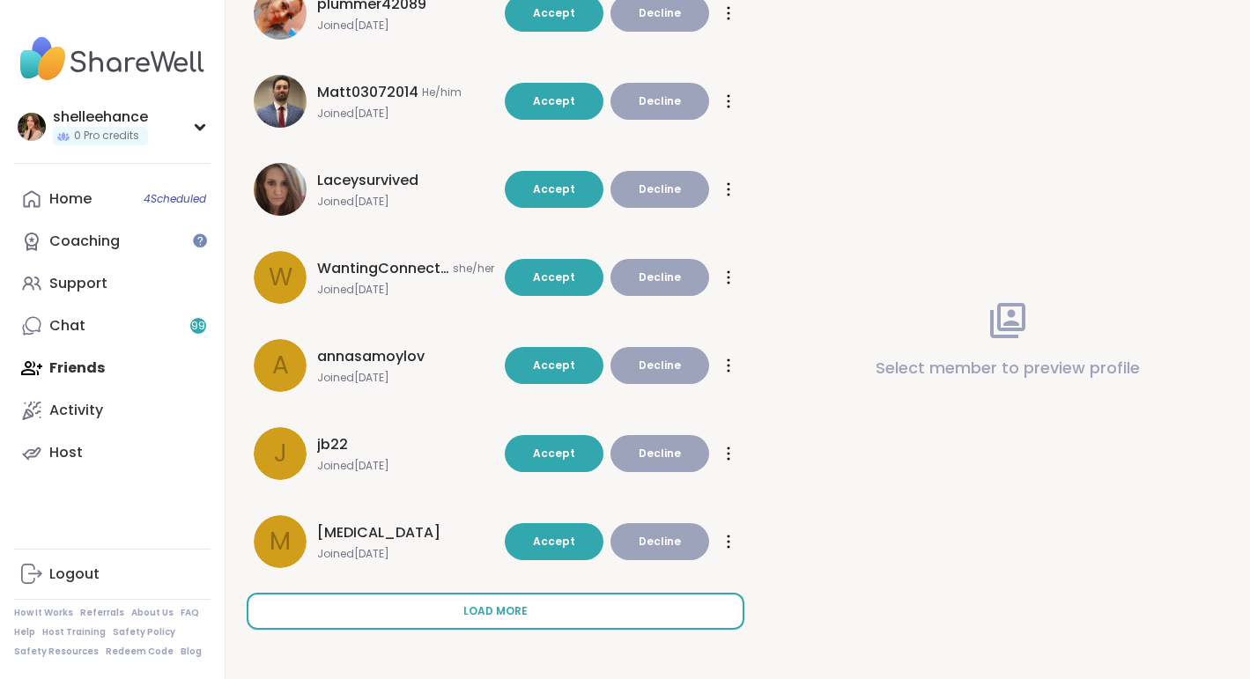
click at [541, 602] on button "Load more" at bounding box center [496, 611] width 498 height 37
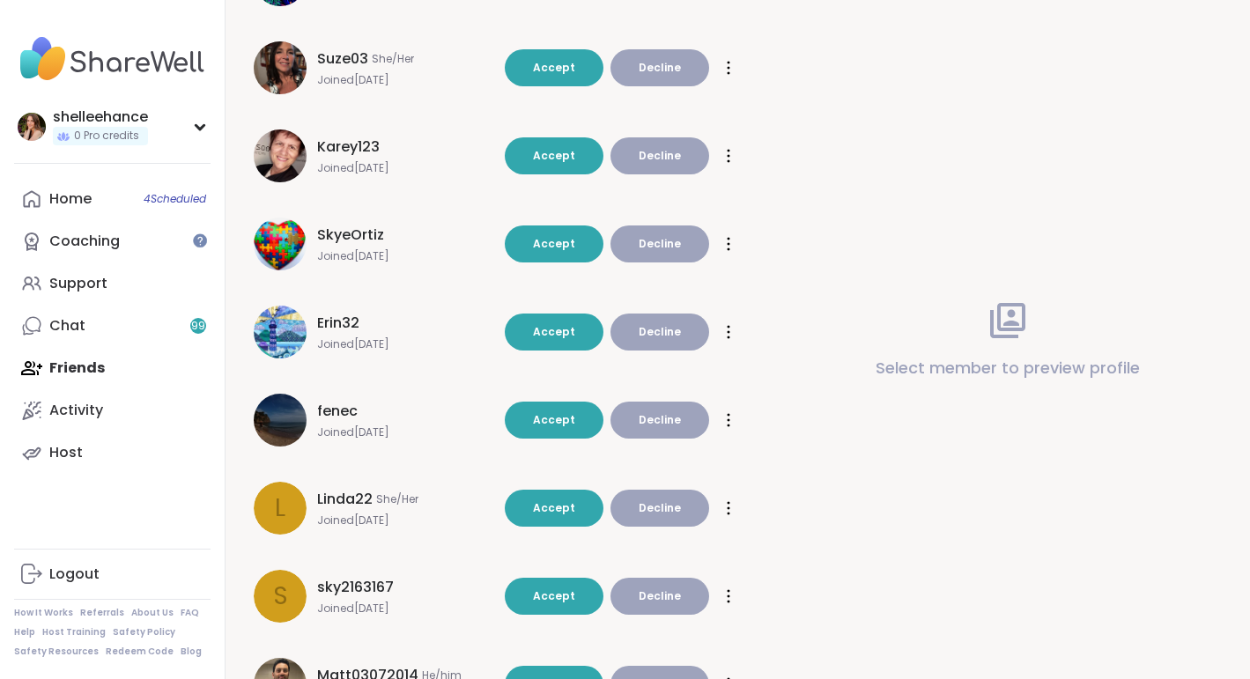
scroll to position [2164, 0]
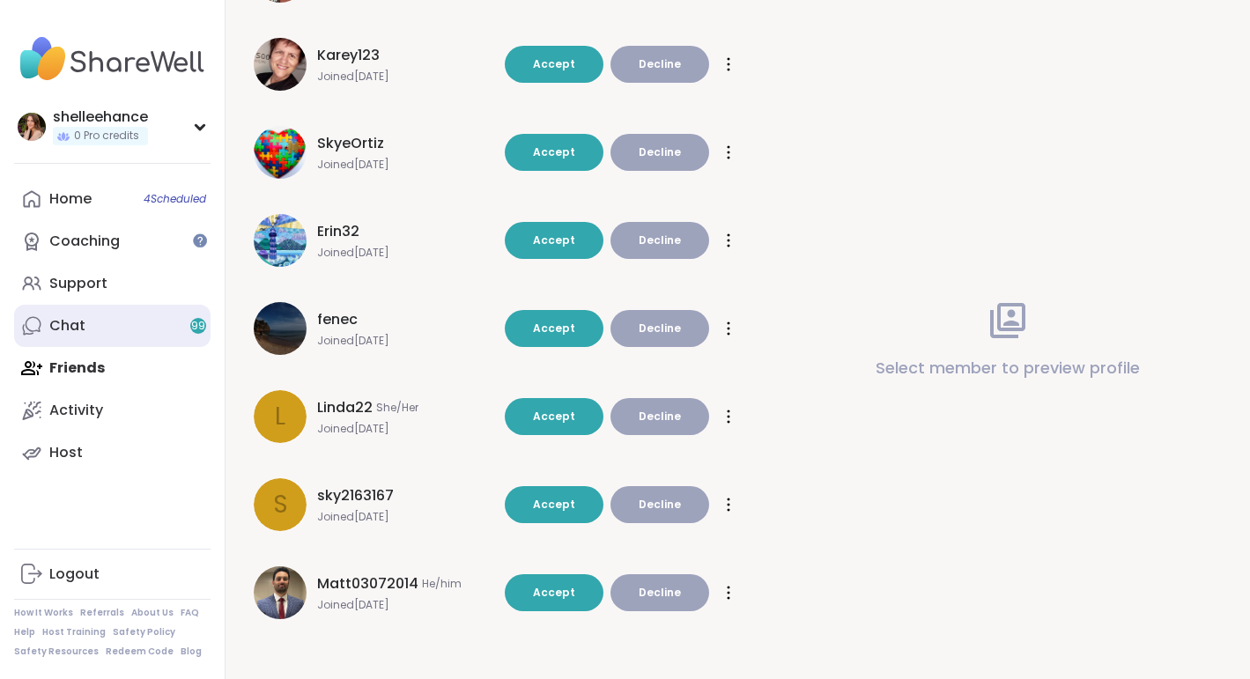
click at [121, 327] on link "Chat 99" at bounding box center [112, 326] width 196 height 42
